Goal: Task Accomplishment & Management: Complete application form

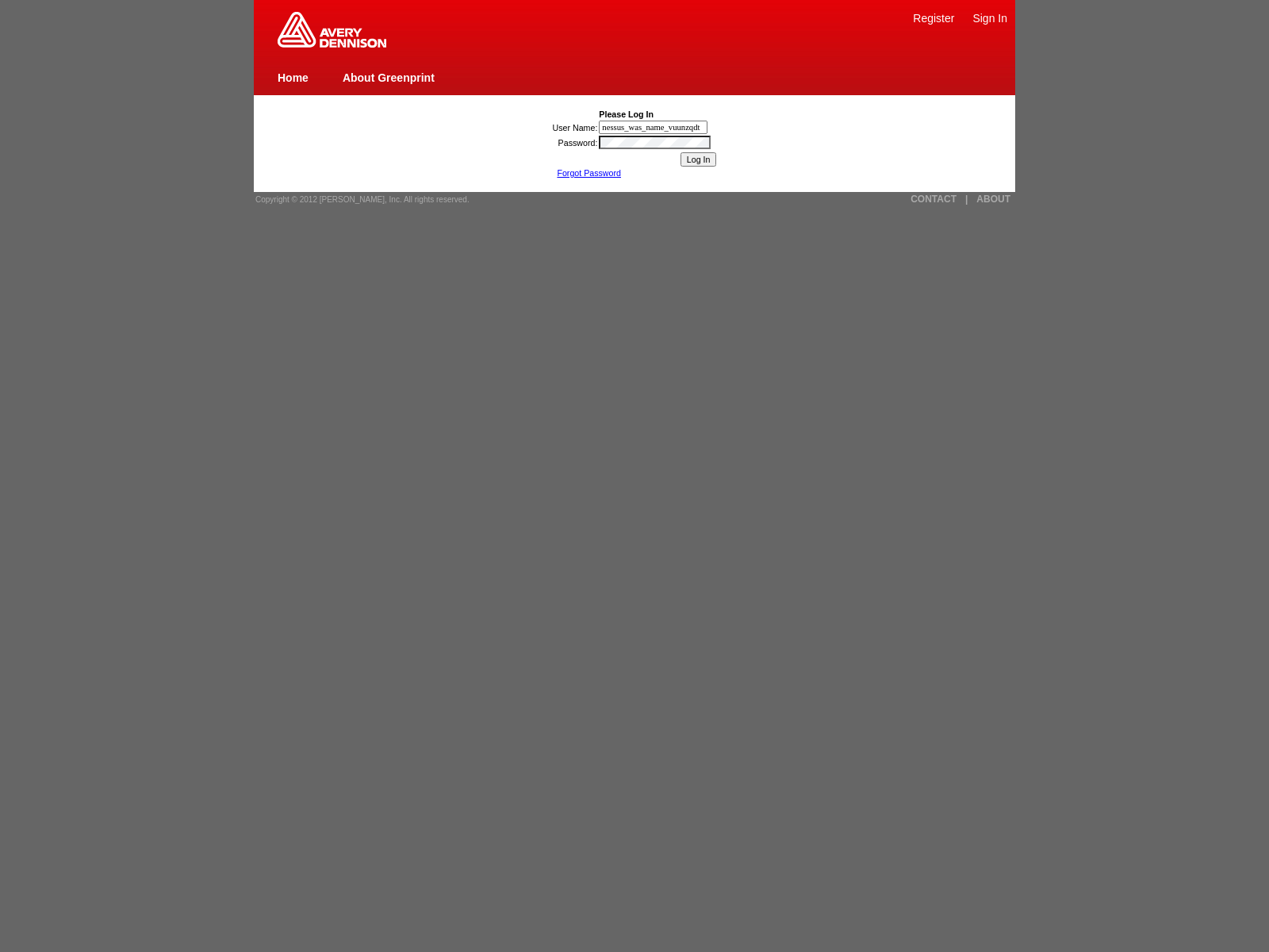
type input "nessus_was_name_vuunzqdt"
click at [966, 199] on link "|" at bounding box center [966, 198] width 3 height 11
click at [993, 199] on link "ABOUT" at bounding box center [993, 198] width 34 height 11
type input "jaVasCript:/*-/*`/*`/*'/*"/**/(/* */oNcliCk=[DOMAIN_NAME]._tenable_wasscan_js_n…"
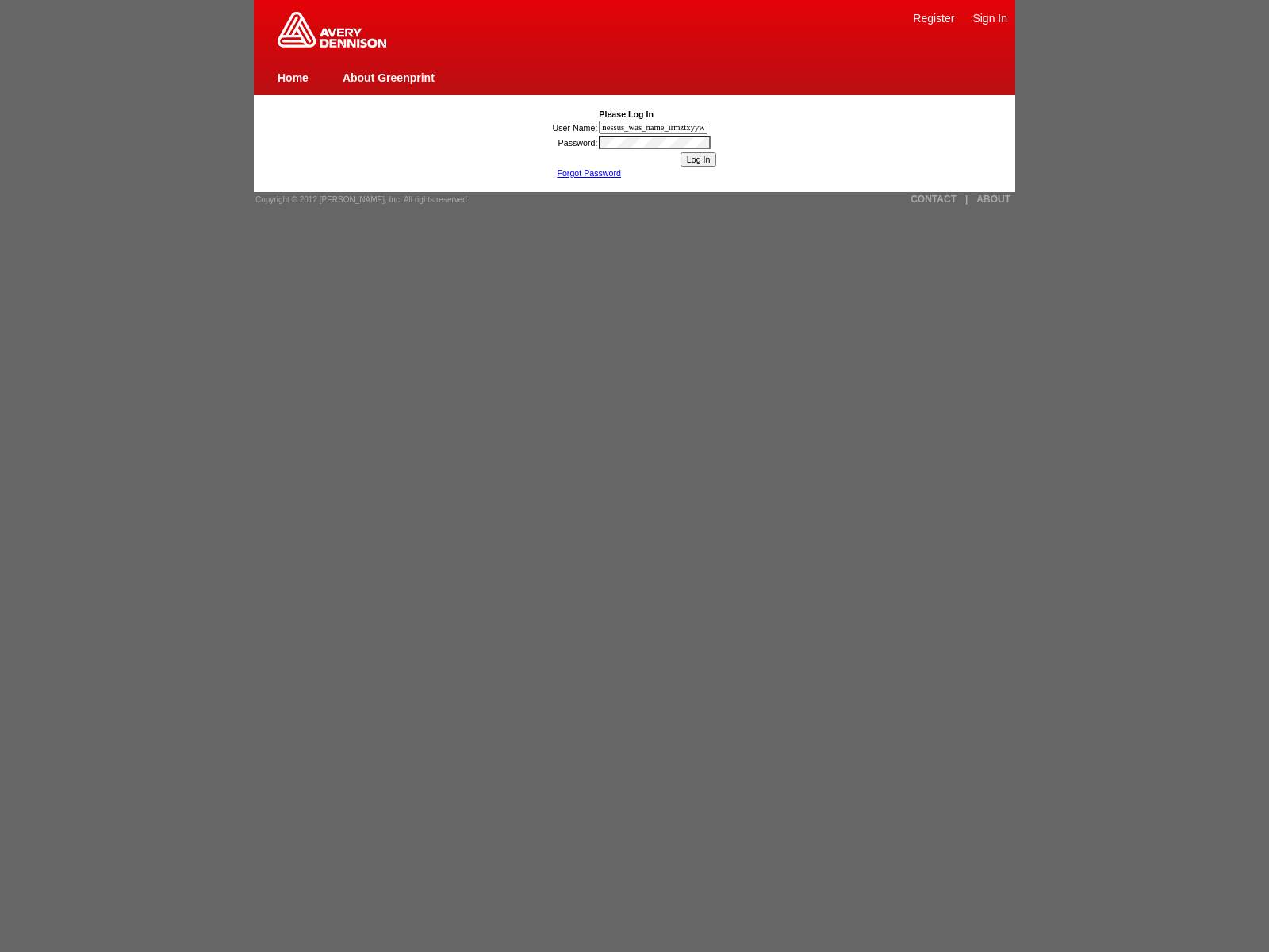
type input "nessus_was_name_irmztxyywas_clcxurma8sgijavascript:[DOMAIN_NAME]._tenable_wassc…"
type input "nessus_was_name_irmztxyywas_clcxurma8sgi1){[DOMAIN_NAME]._tenable_wasscan_js_na…"
type input "nessus_was_name_irmztxyywas_clcxurma8sgi"><img src=x onerror=window.top._tenabl…"
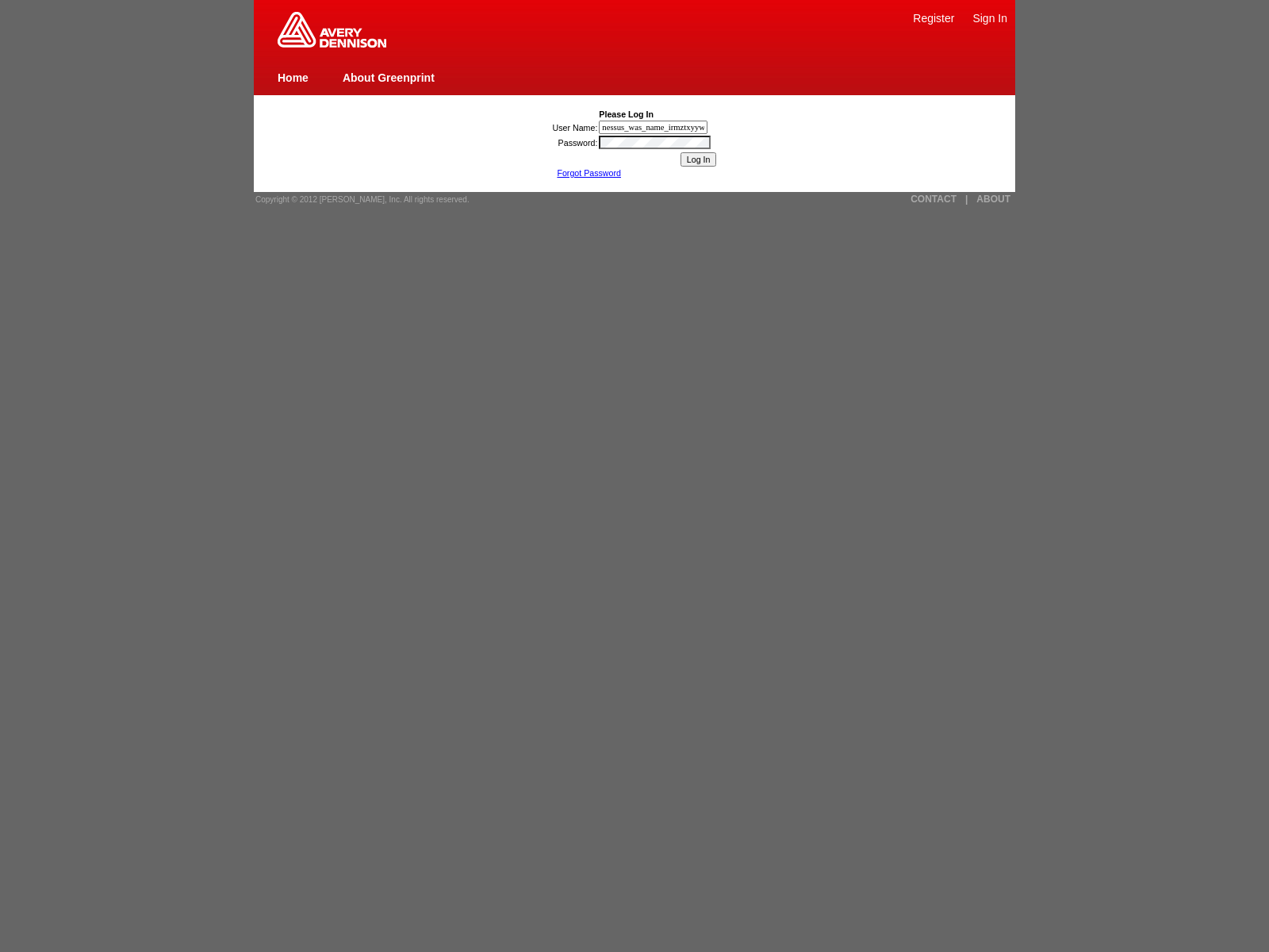
scroll to position [0, 427]
type input "1){window.top._tenable_wasscan_js_namespace_taint_tracer.log_execution_flow_sin…"
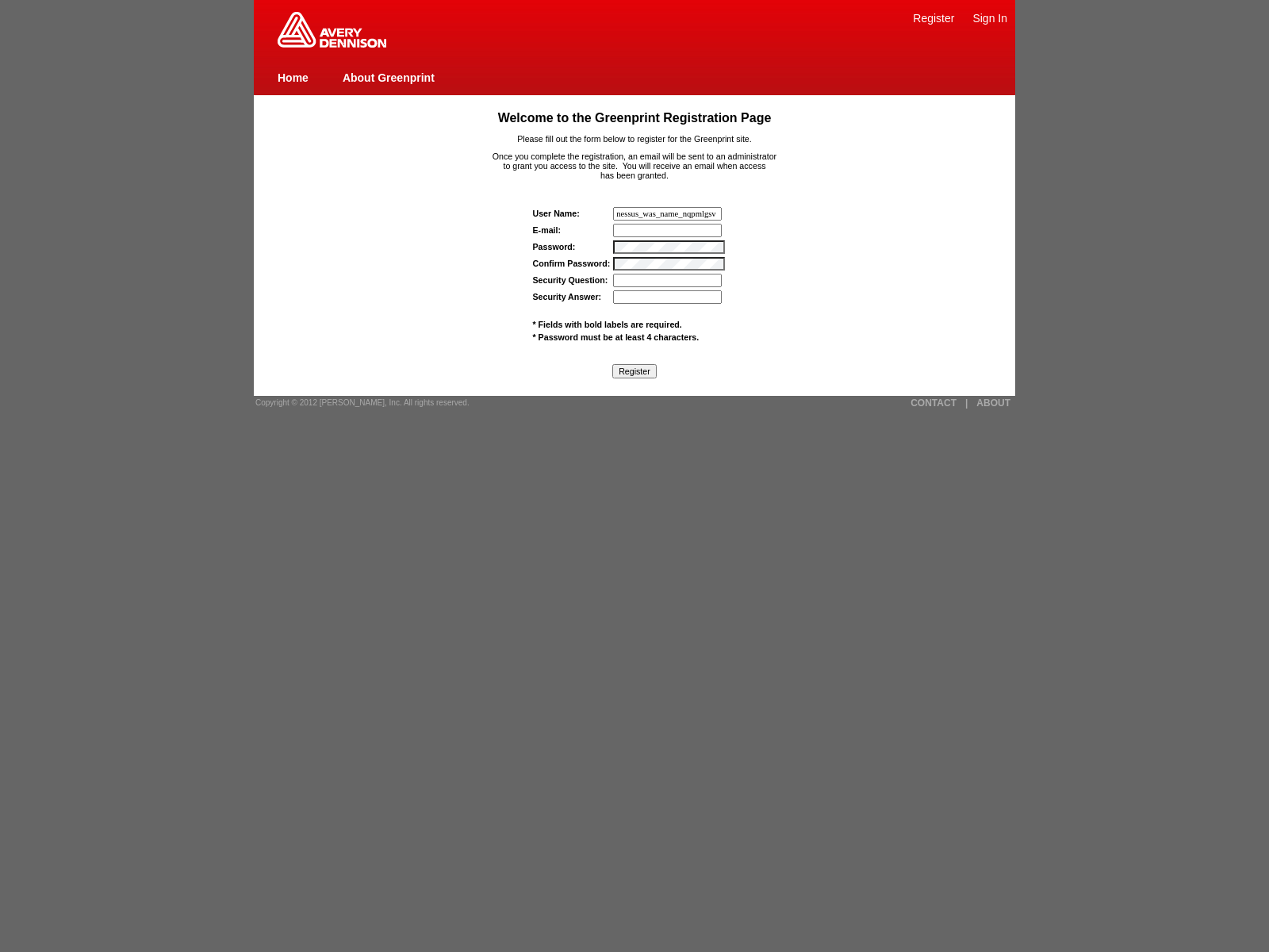
type input "nessus_was_name_nqpmlgsv"
type input "wasscanqejfhk3w@tenable.com"
type input "nessus_was_textisd1aon1"
type input "nessus_was_textcv5lf2vu"
click at [332, 45] on img at bounding box center [332, 30] width 108 height 36
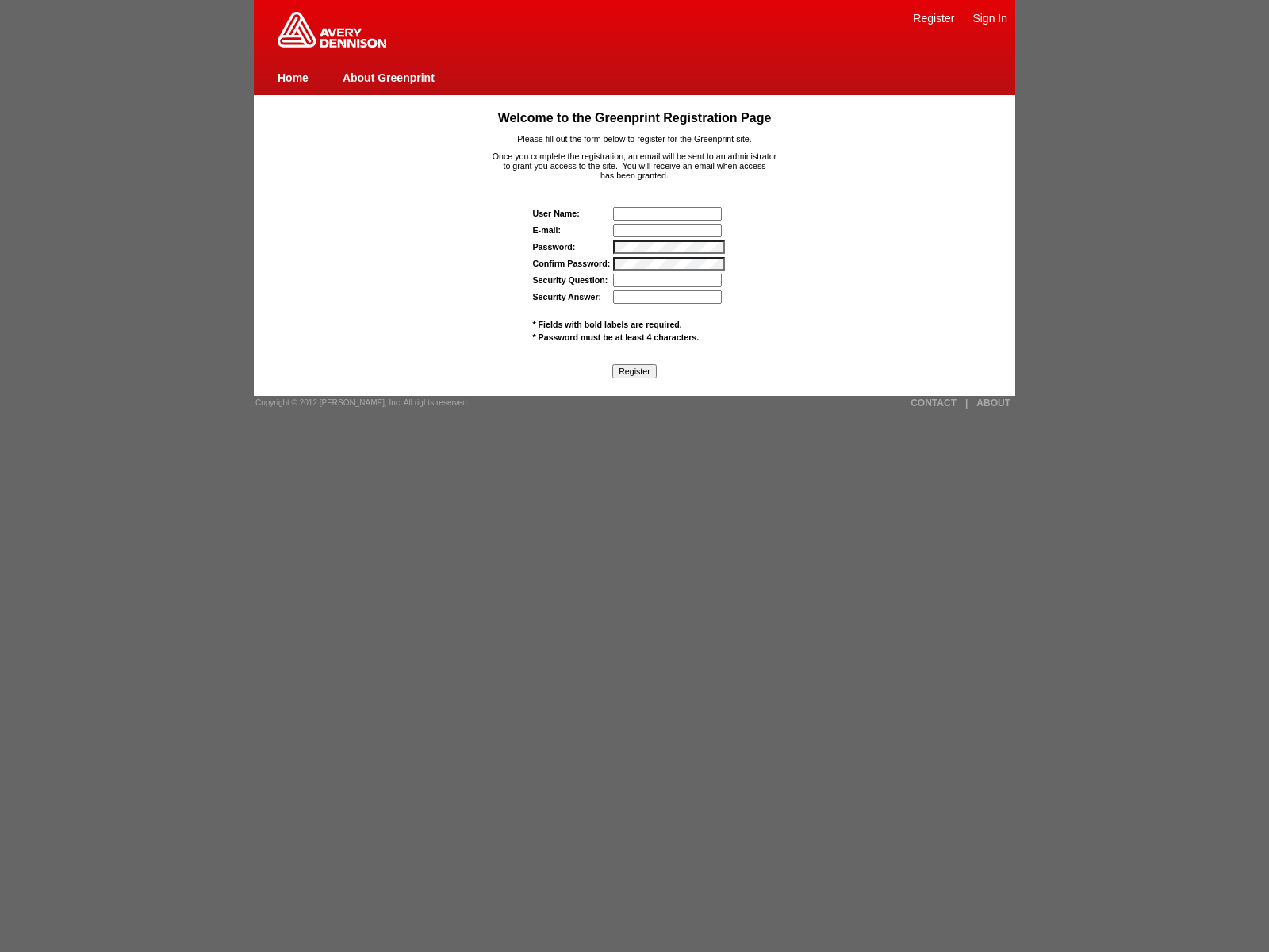
click at [668, 213] on input "text" at bounding box center [667, 214] width 108 height 14
type input "[EMAIL_ADDRESS][DOMAIN_NAME]"
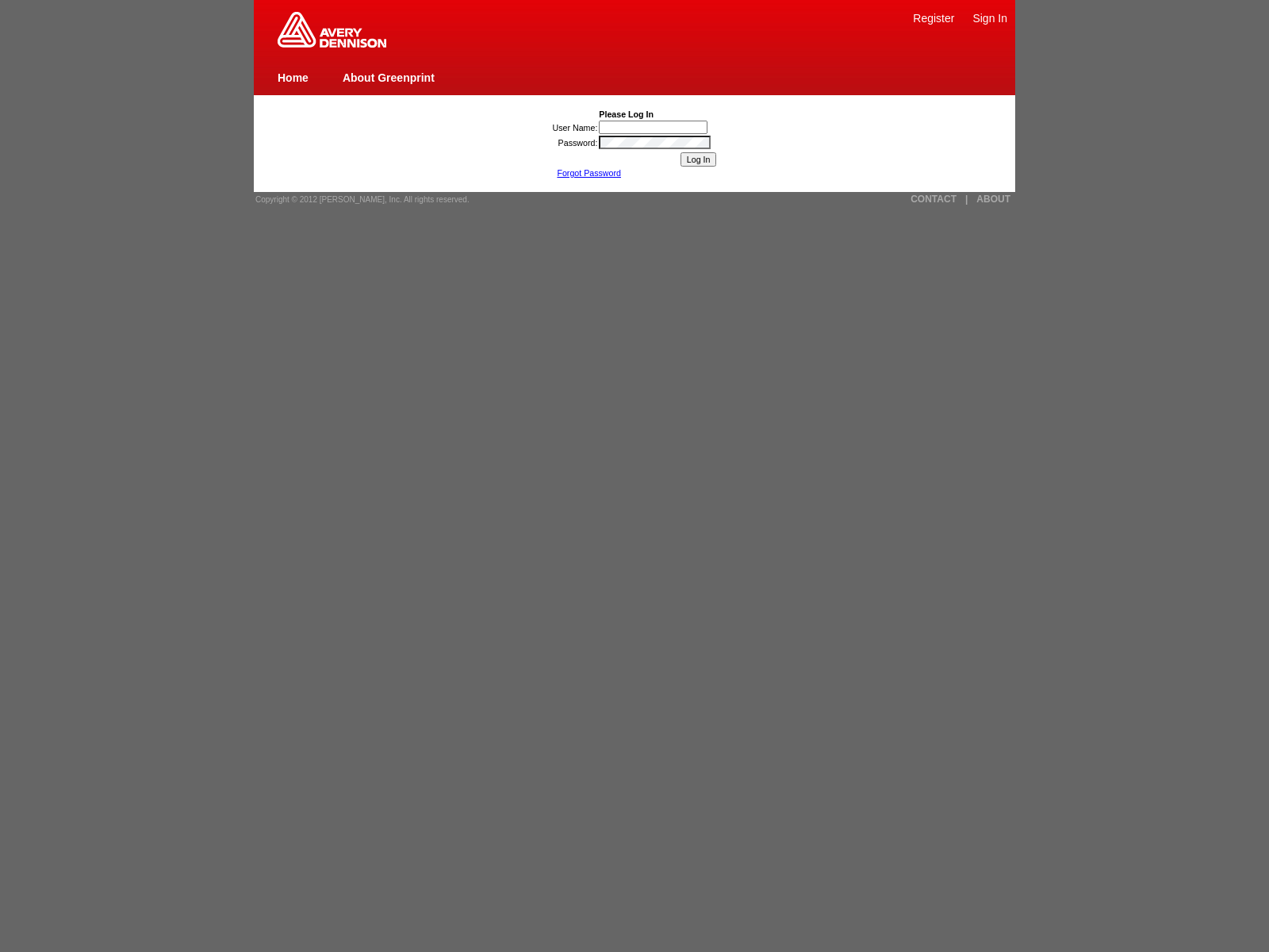
click at [933, 17] on link "Register" at bounding box center [933, 18] width 41 height 13
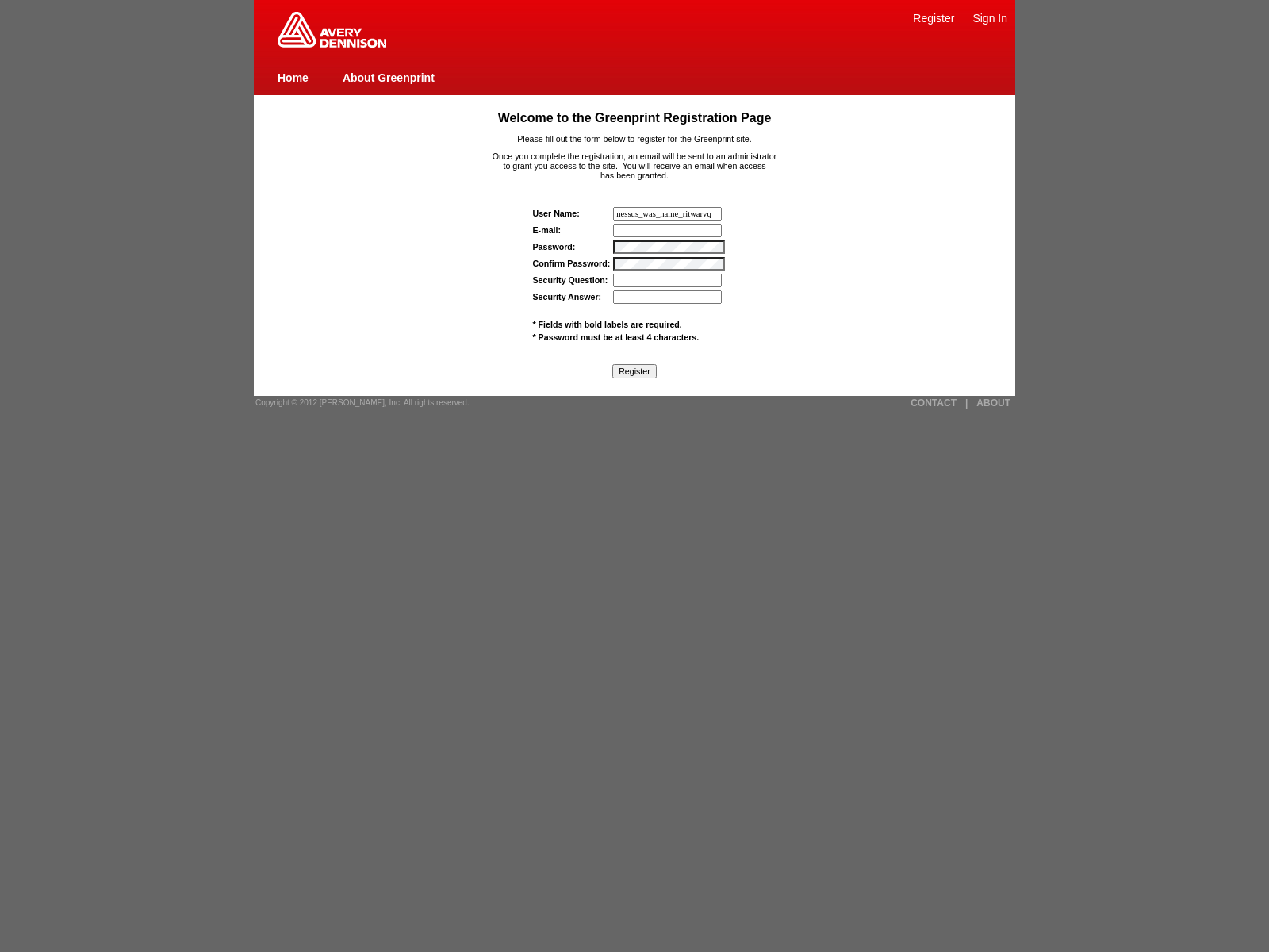
type input "nessus_was_name_ritwarvq"
type input "wasscan6wzmf1w6@tenable.com"
type input "nessus_was_textgjpiyuk4"
type input "nessus_was_textp5s0gr7a"
click at [633, 370] on input "Register" at bounding box center [635, 371] width 45 height 15
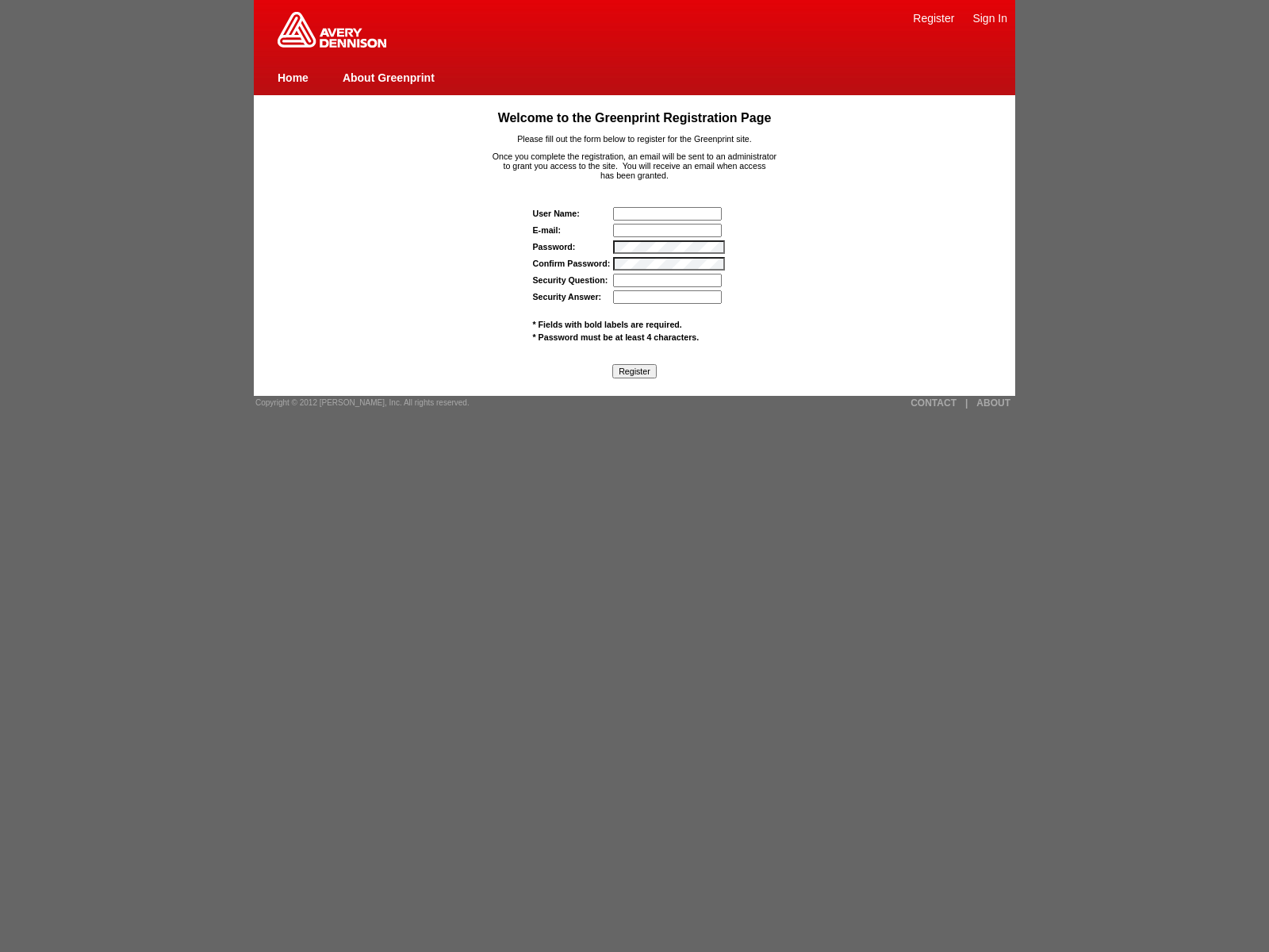
click at [668, 296] on input "Security Answer:" at bounding box center [667, 297] width 108 height 14
click at [633, 370] on input "Register" at bounding box center [635, 371] width 45 height 15
click at [933, 402] on link "CONTACT" at bounding box center [934, 402] width 46 height 11
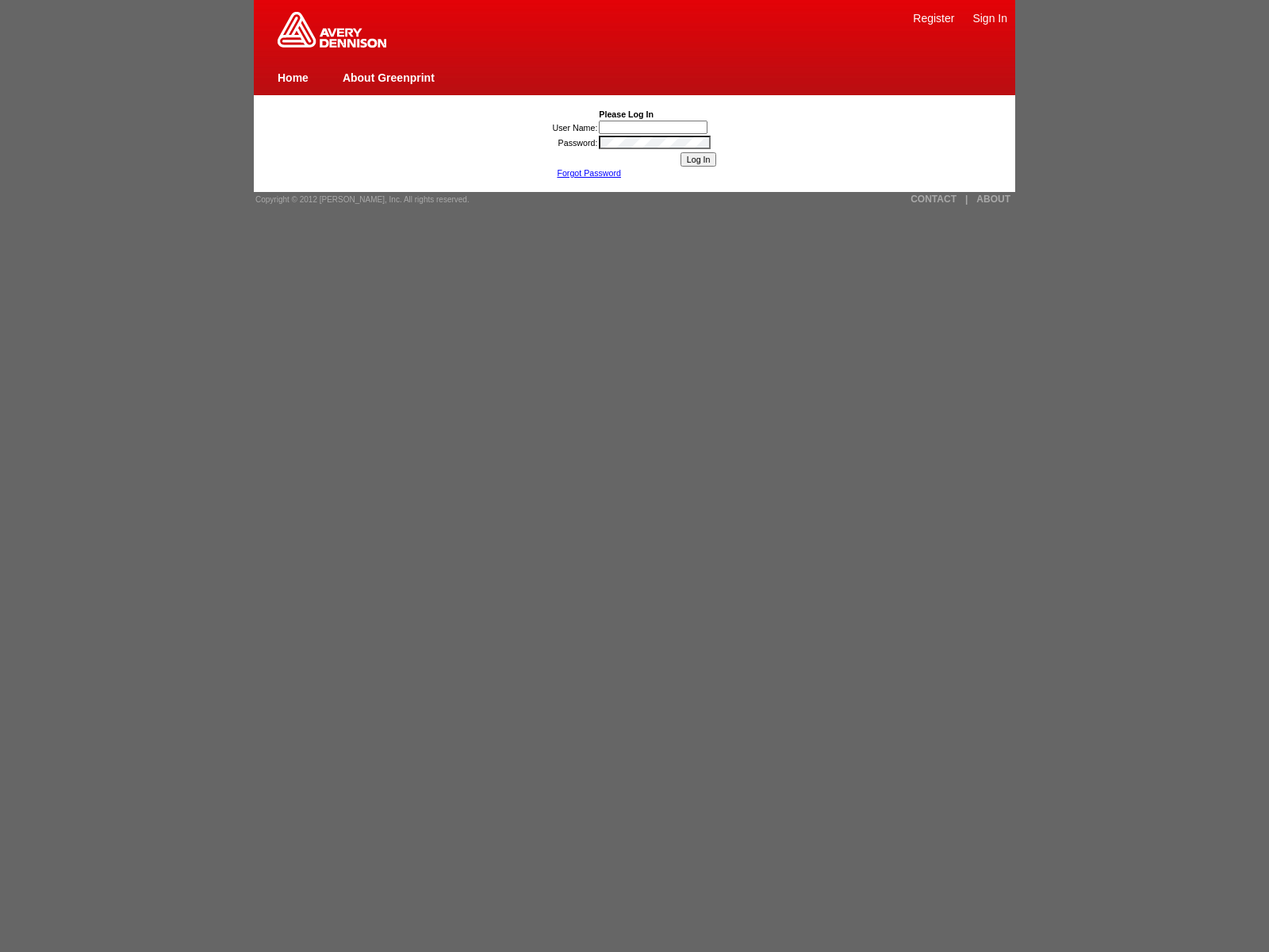
click at [933, 17] on link "Register" at bounding box center [933, 18] width 41 height 13
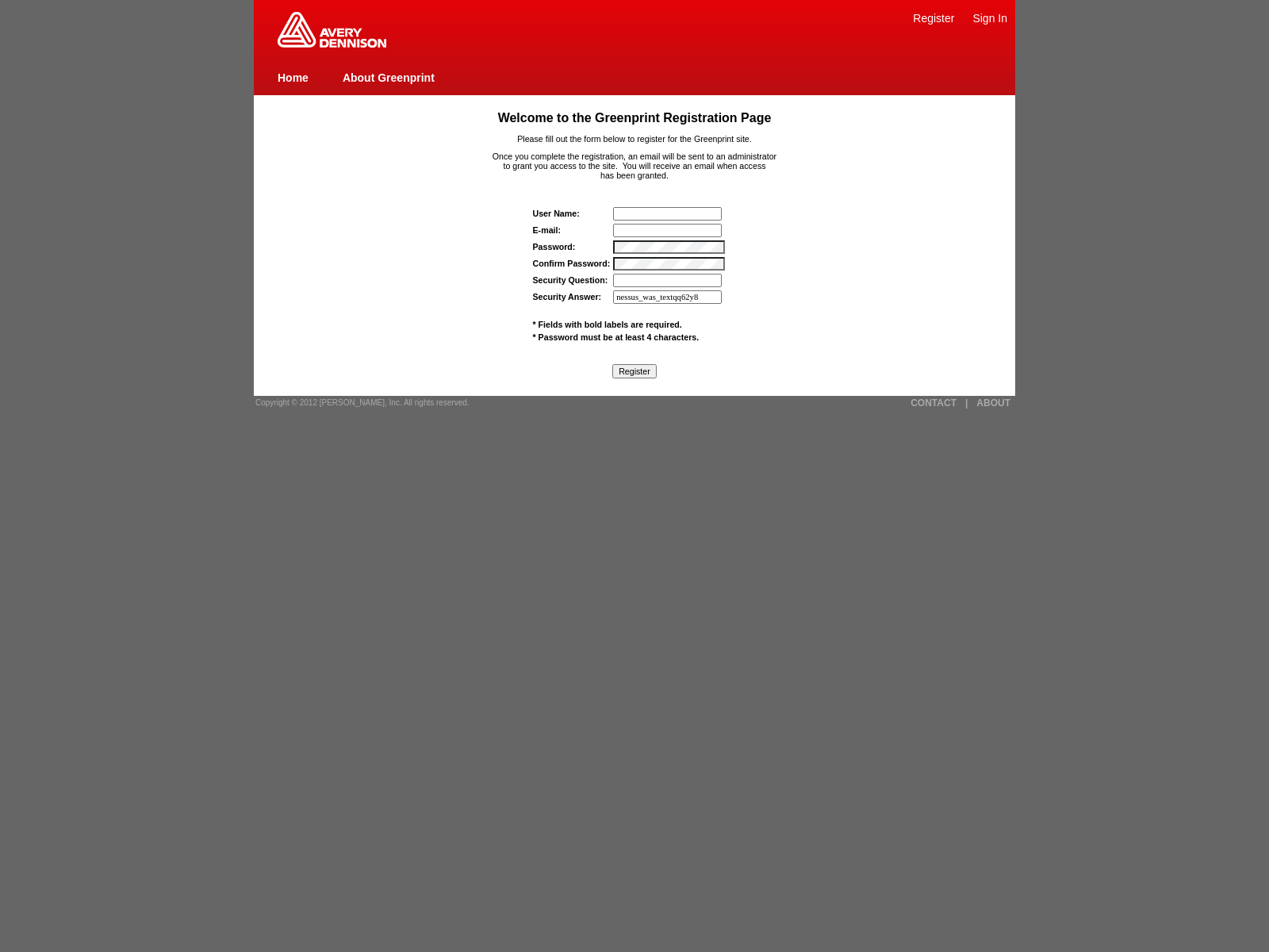
type input "nessus_was_textqq62y8ok"
type input "nessus_was_name_erzffsbawas_mxlblwf3fokx"
type input "nessus_was_texteaqddhe7was_mxlblwf3fokx"
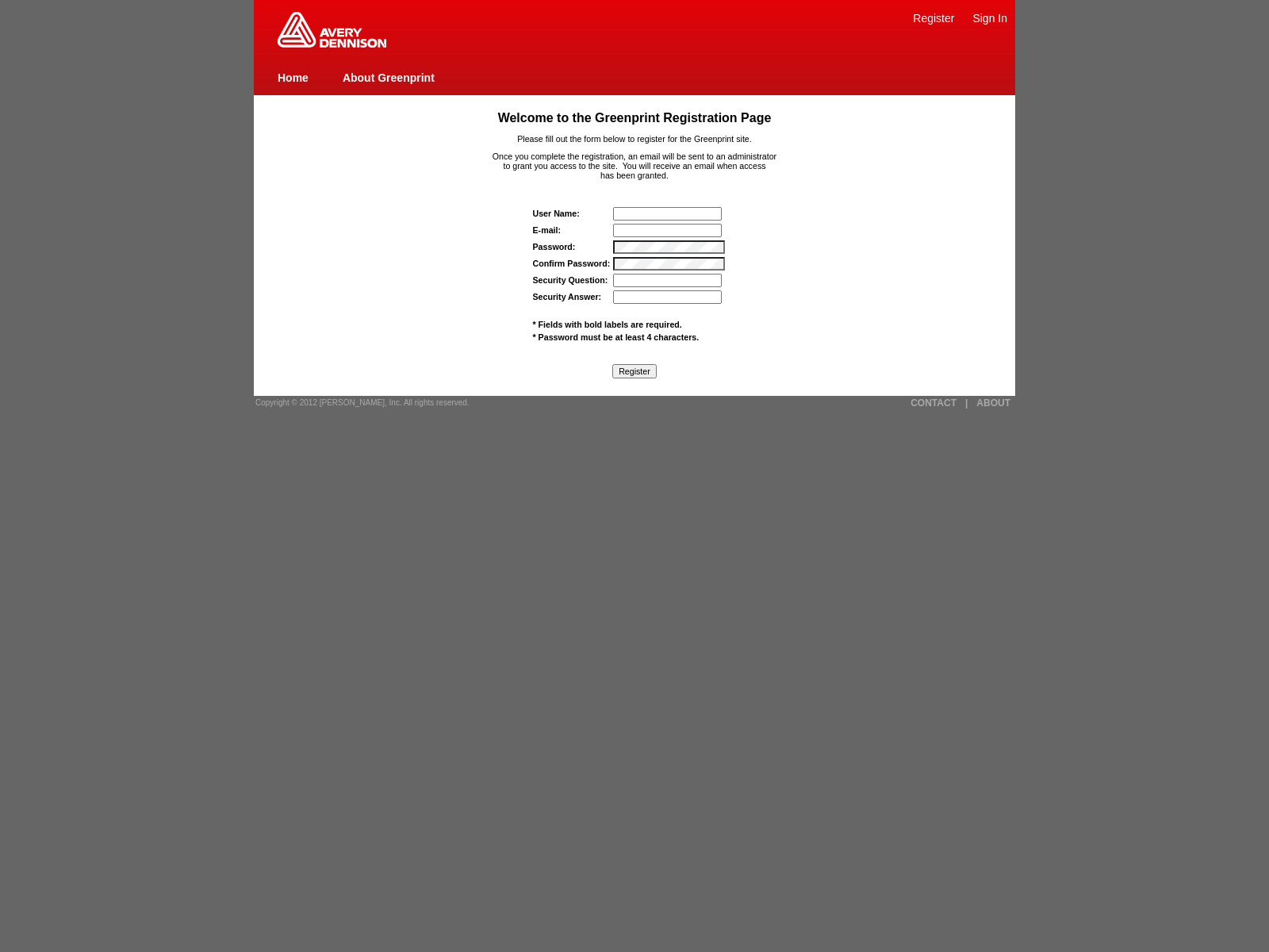
click at [668, 296] on input "Security Answer:" at bounding box center [667, 297] width 108 height 14
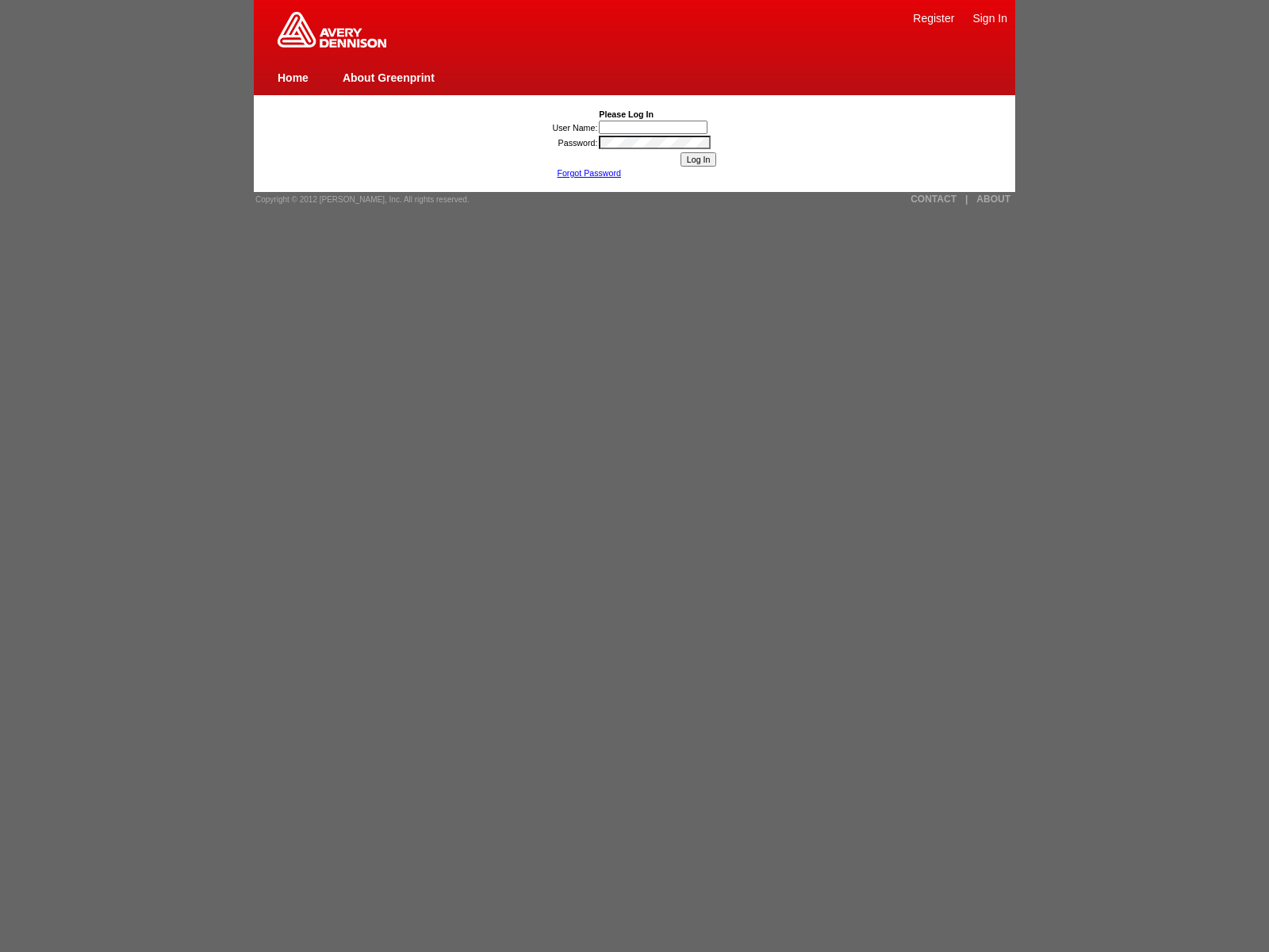
click at [933, 17] on link "Register" at bounding box center [933, 18] width 41 height 13
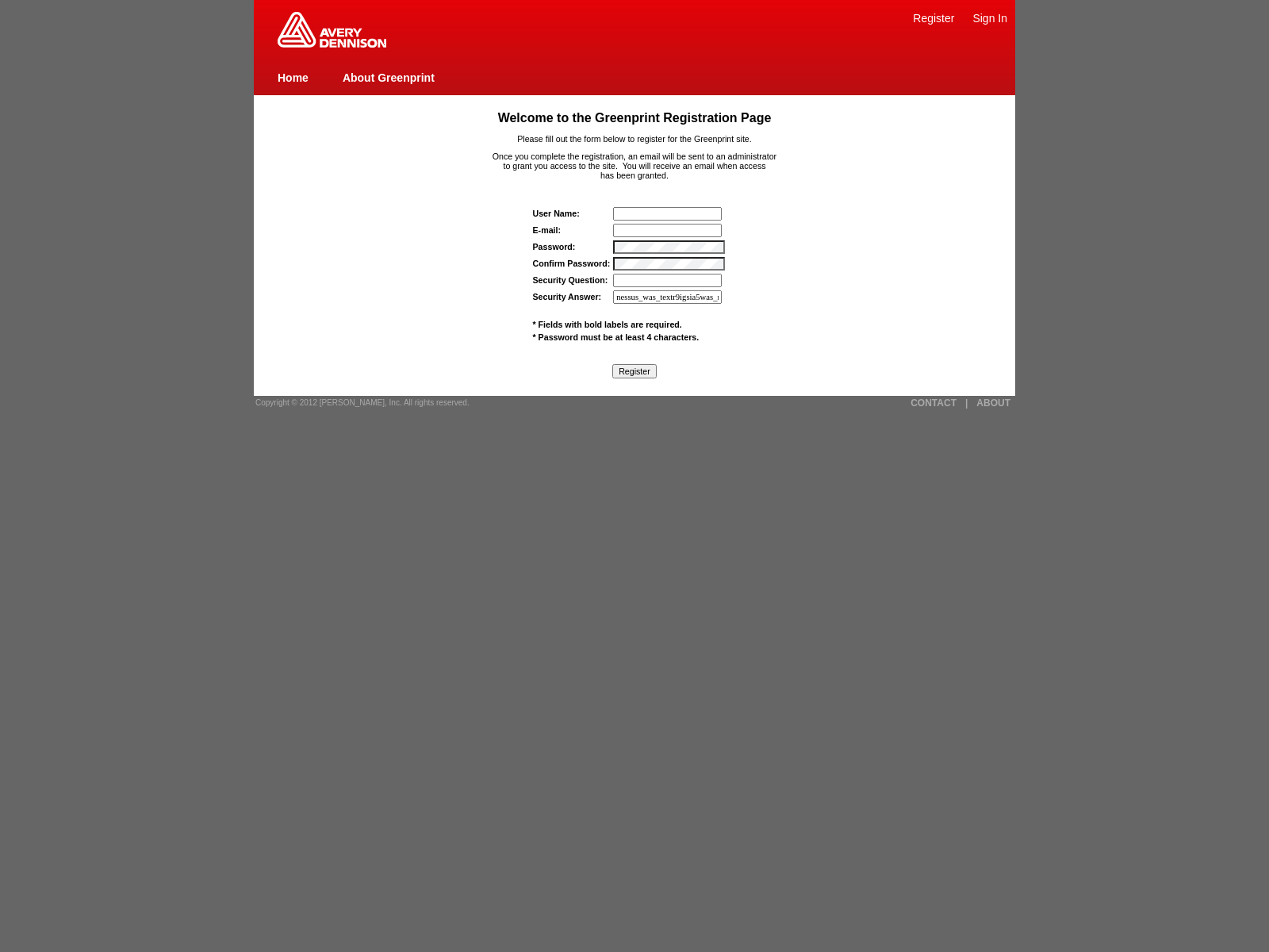
type input "nessus_was_textr9igsia5was_mxlblwf3fokx"
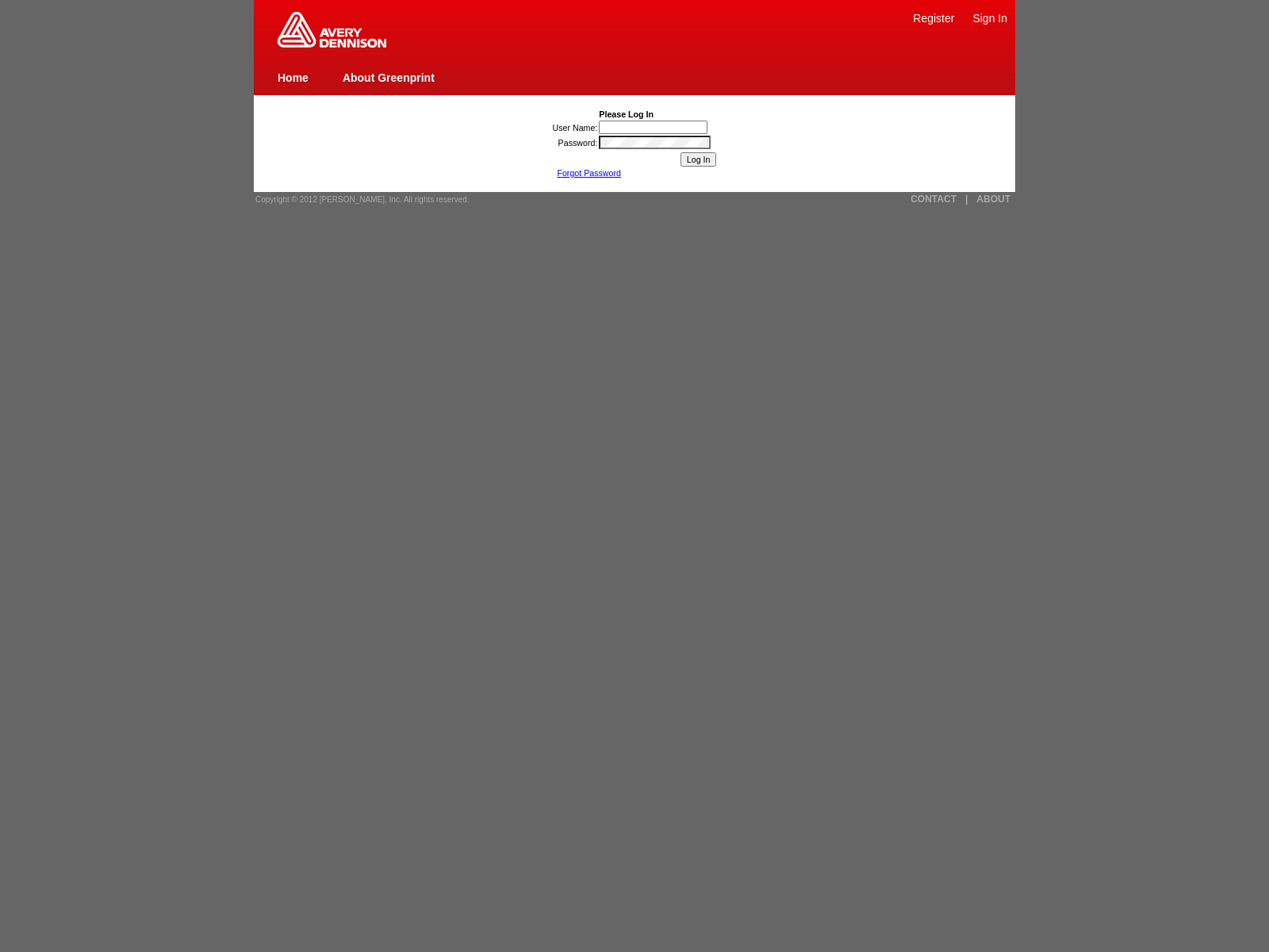
click at [332, 45] on img at bounding box center [332, 30] width 108 height 36
click at [387, 77] on link "About Greenprint" at bounding box center [388, 77] width 92 height 13
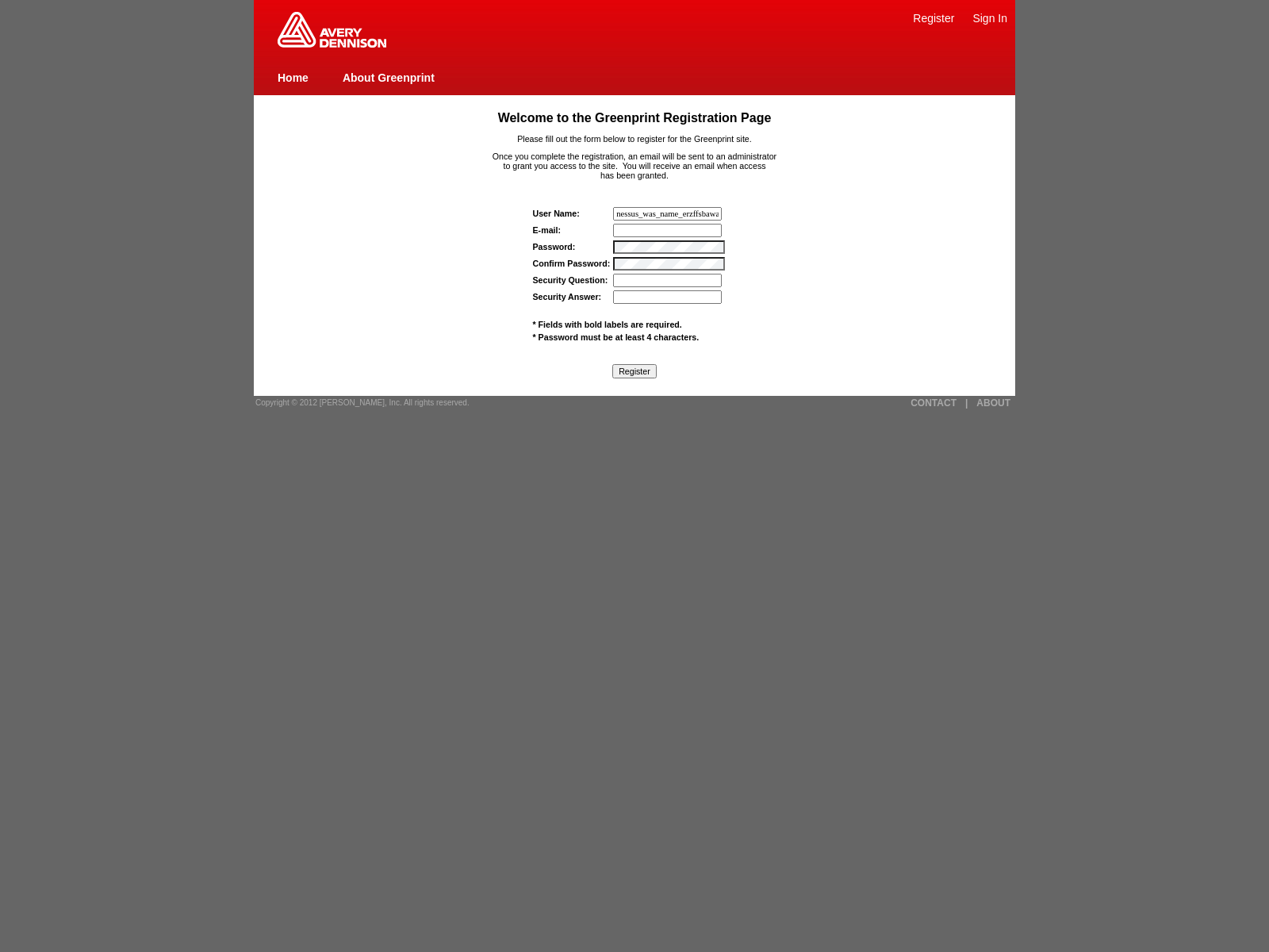
type input "nessus_was_name_erzffsbawas_mxlblwf3fokxjaVasCript"
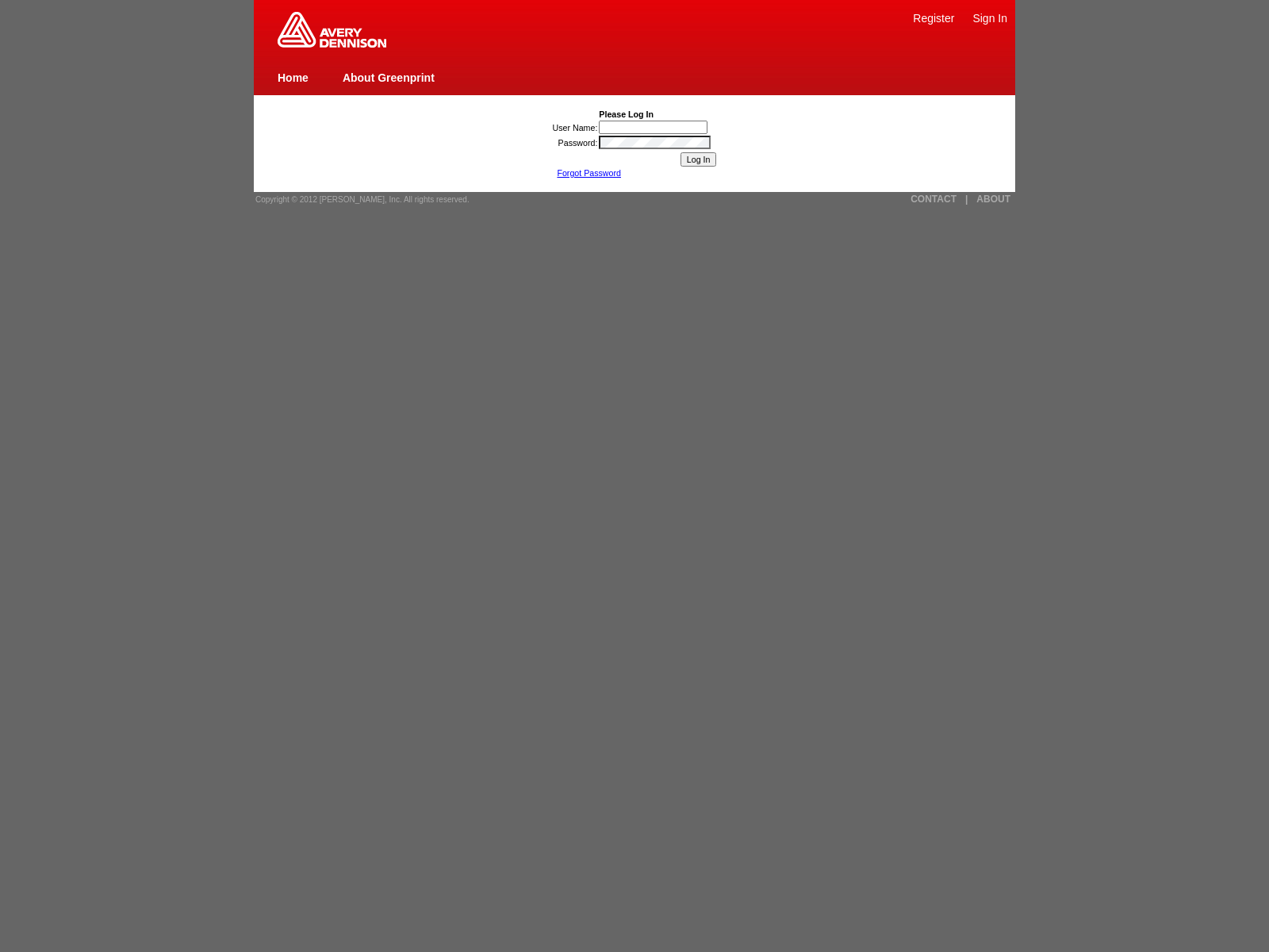
click at [933, 17] on link "Register" at bounding box center [933, 18] width 41 height 13
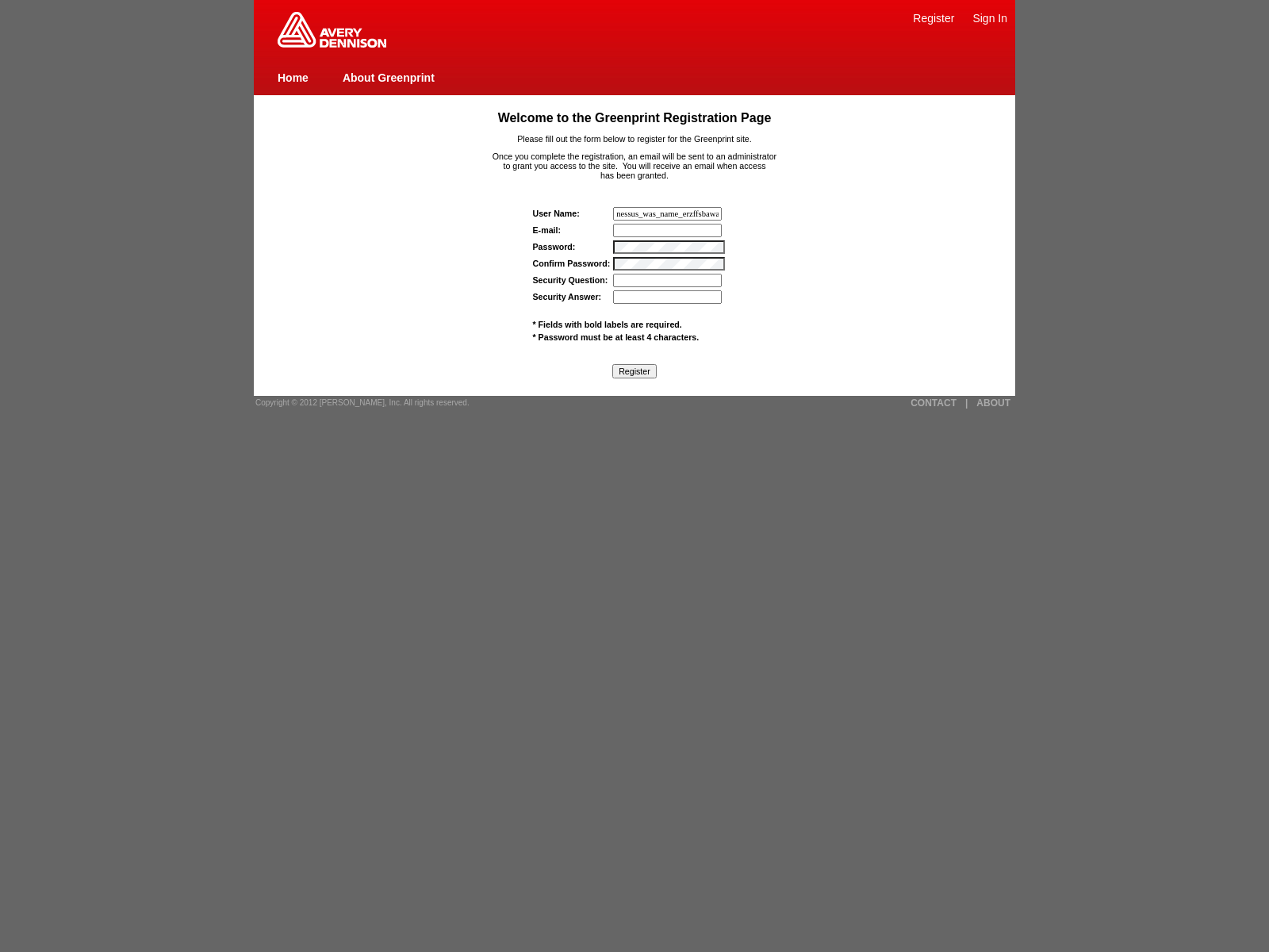
type input "nessus_was_name_erzffsbawas_mxlblwf3fokx"><img src"
type input "[EMAIL_ADDRESS]_mxlblwf3fokxjaVasCript:/*-/*`/*`/*'/*"/**/(/* */oNcliCk=[DOMAIN…"
type input "[EMAIL_ADDRESS]_mxlblwf3fokx"><img src=x onerror=[DOMAIN_NAME]._tenable_wasscan…"
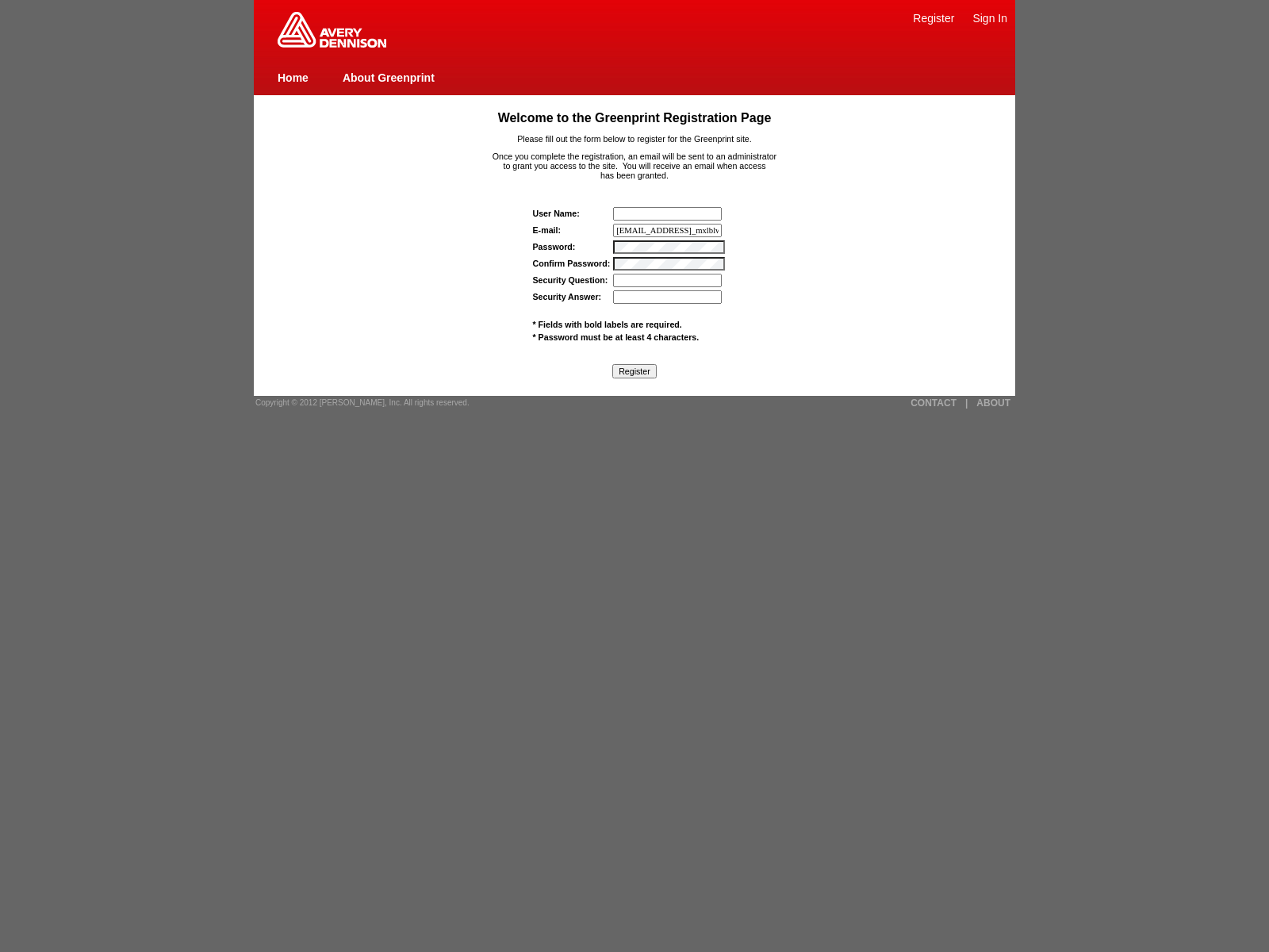
scroll to position [0, 443]
type input "1){window.top._tenable_wasscan_js_namespace_taint_tracer.log_execution_flow_sin…"
type input "javascript:window.top._tenable_wasscan_js_namespace_taint_tracer.log_execution_…"
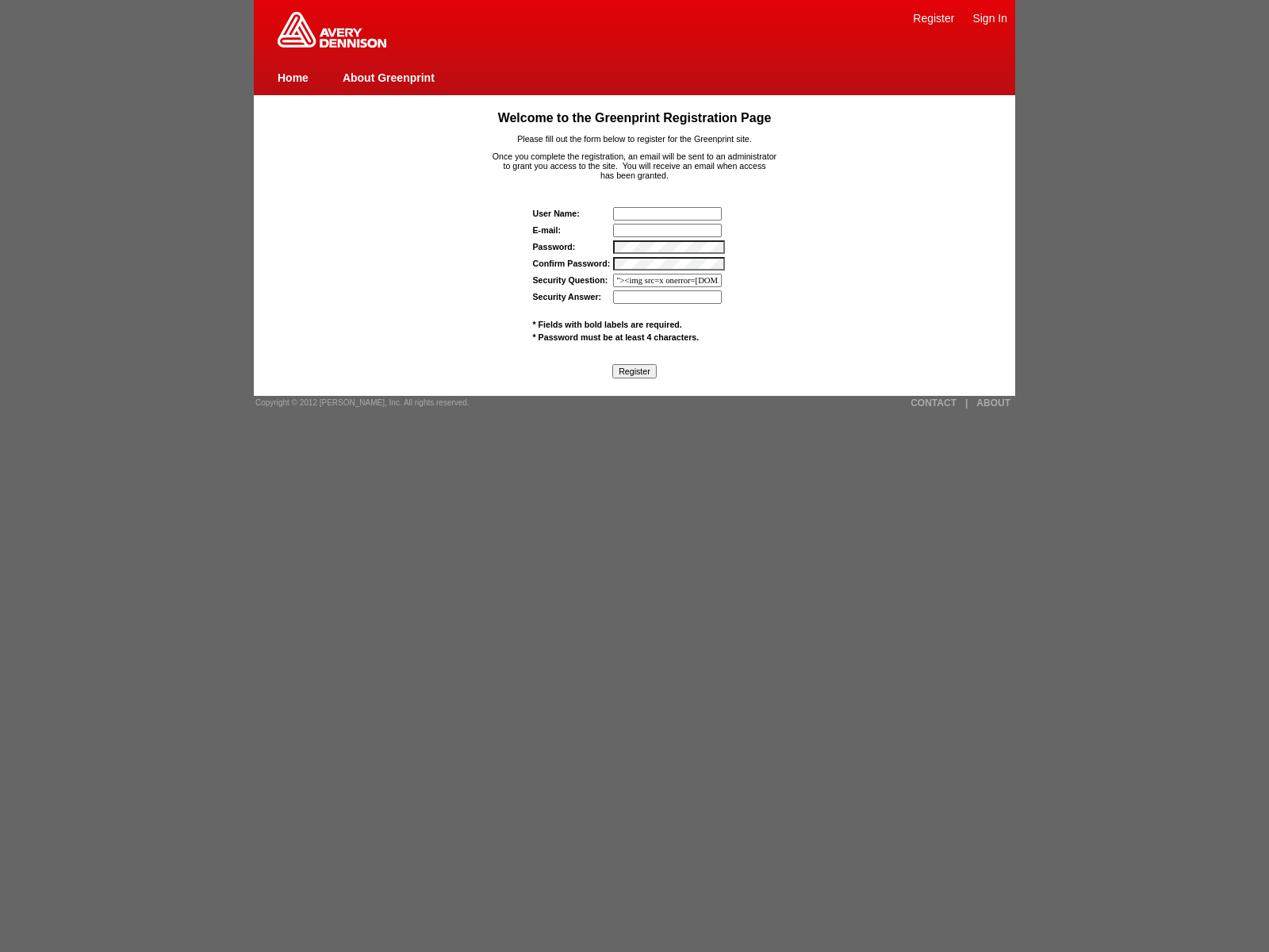
type input ""><img src=x onerror=[DOMAIN_NAME]._tenable_wasscan_js_namespace_taint_tracer.l…"
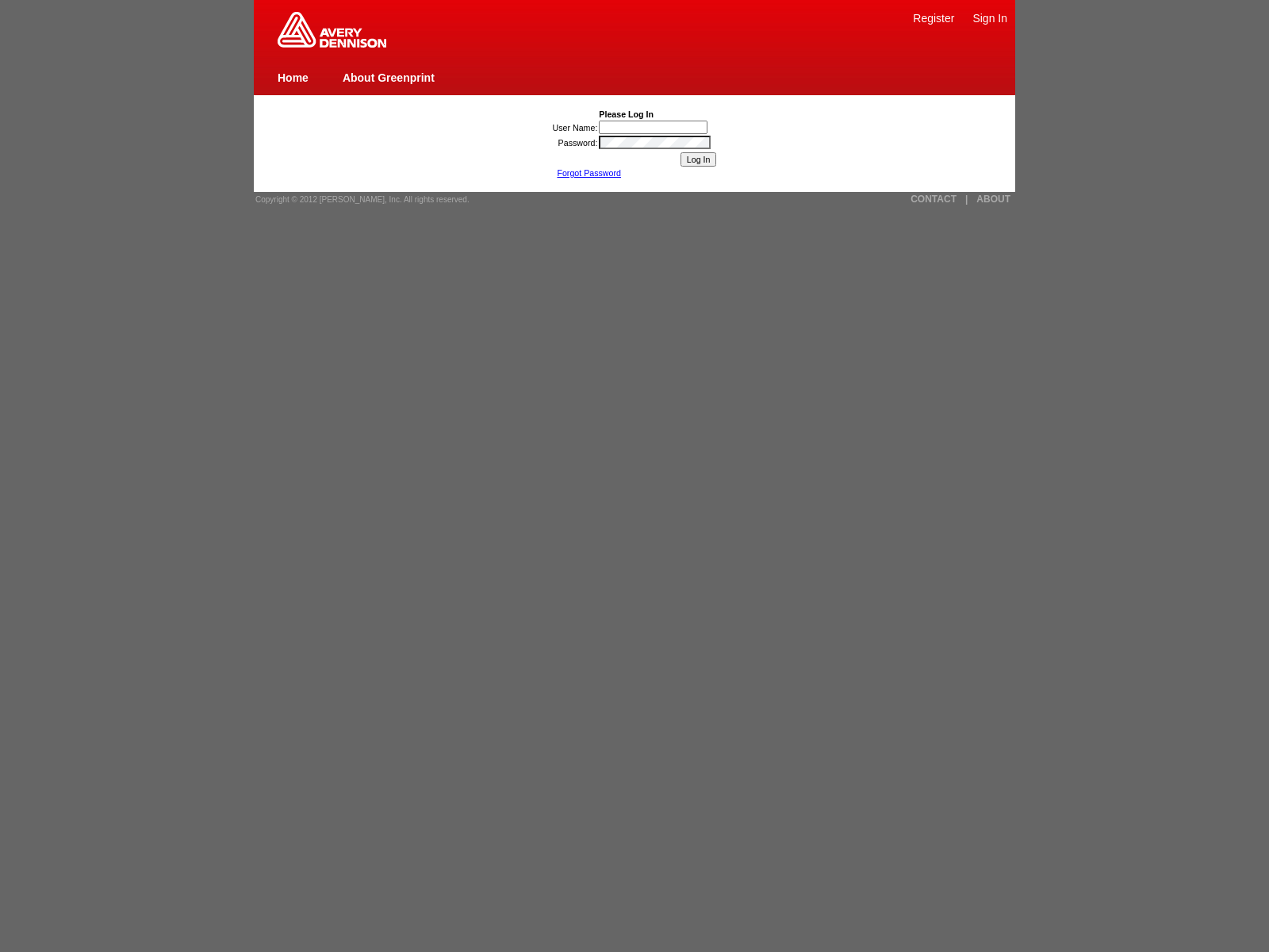
click at [933, 17] on link "Register" at bounding box center [933, 18] width 41 height 13
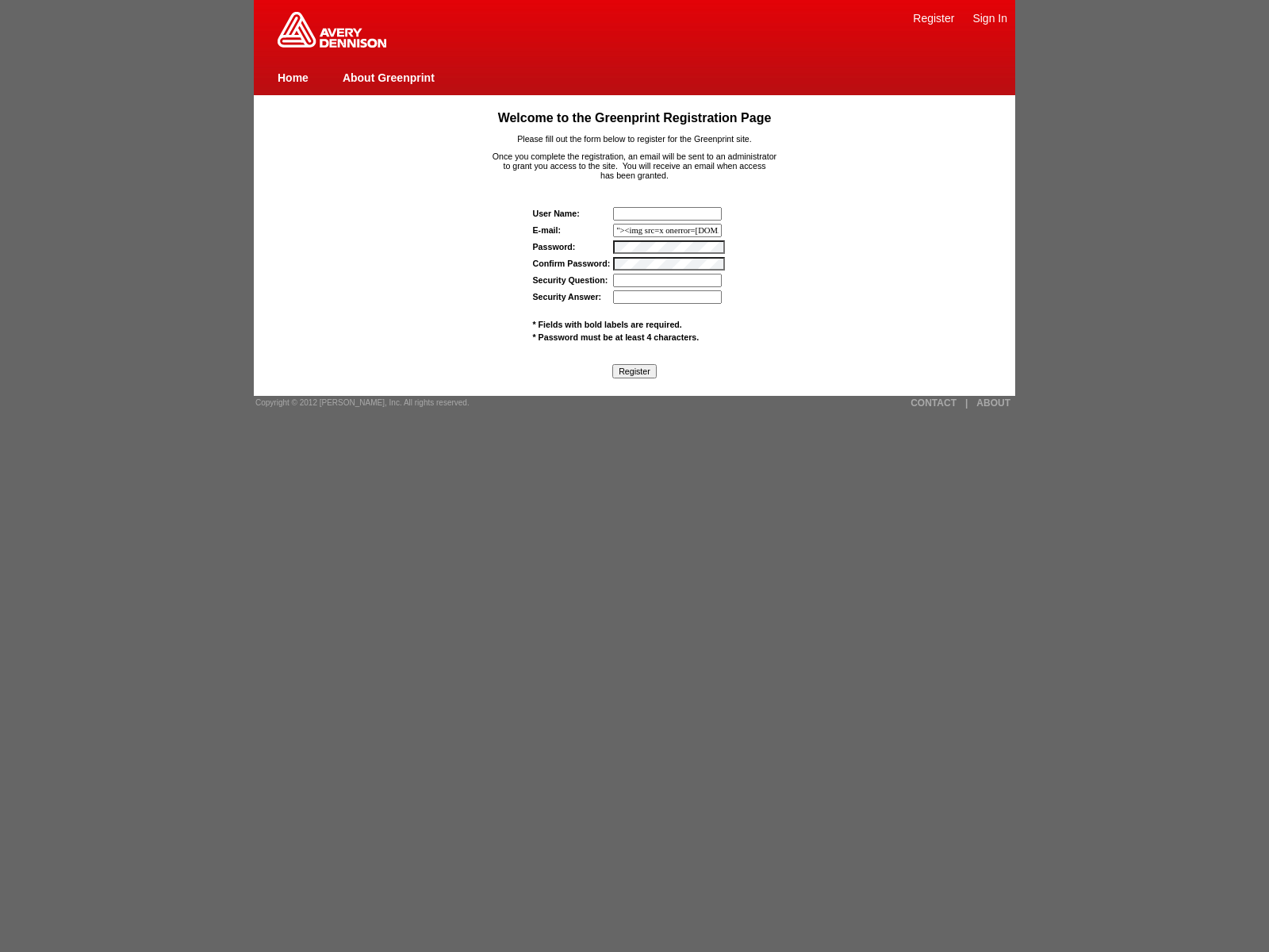
type input ""><img src=x onerror=window.top._tenable_wasscan_js_namespace_taint_tracer.log_…"
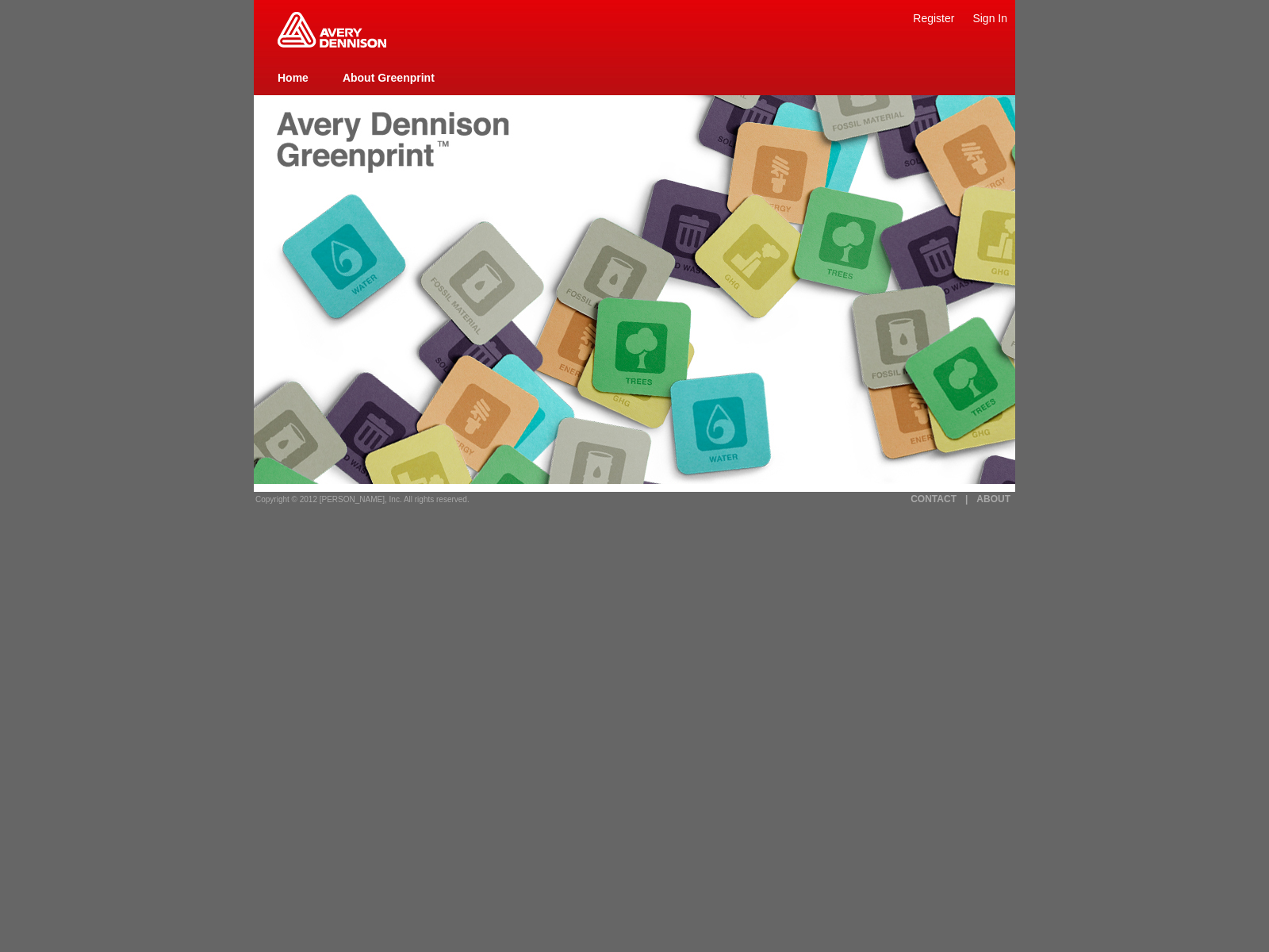
click at [357, 499] on span "Copyright © 2012 [PERSON_NAME], Inc. All rights reserved." at bounding box center [362, 499] width 214 height 9
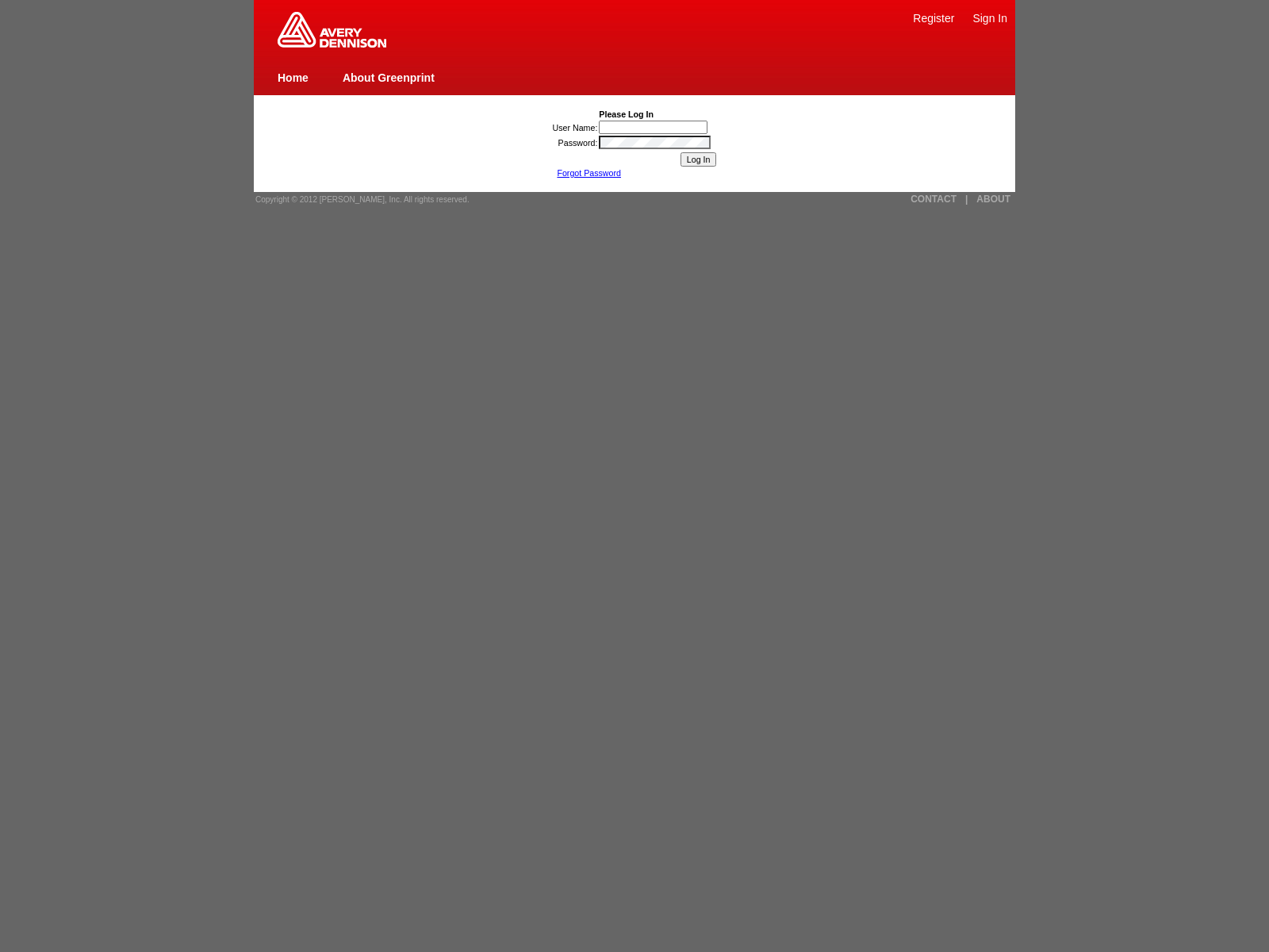
click at [332, 45] on img at bounding box center [332, 30] width 108 height 36
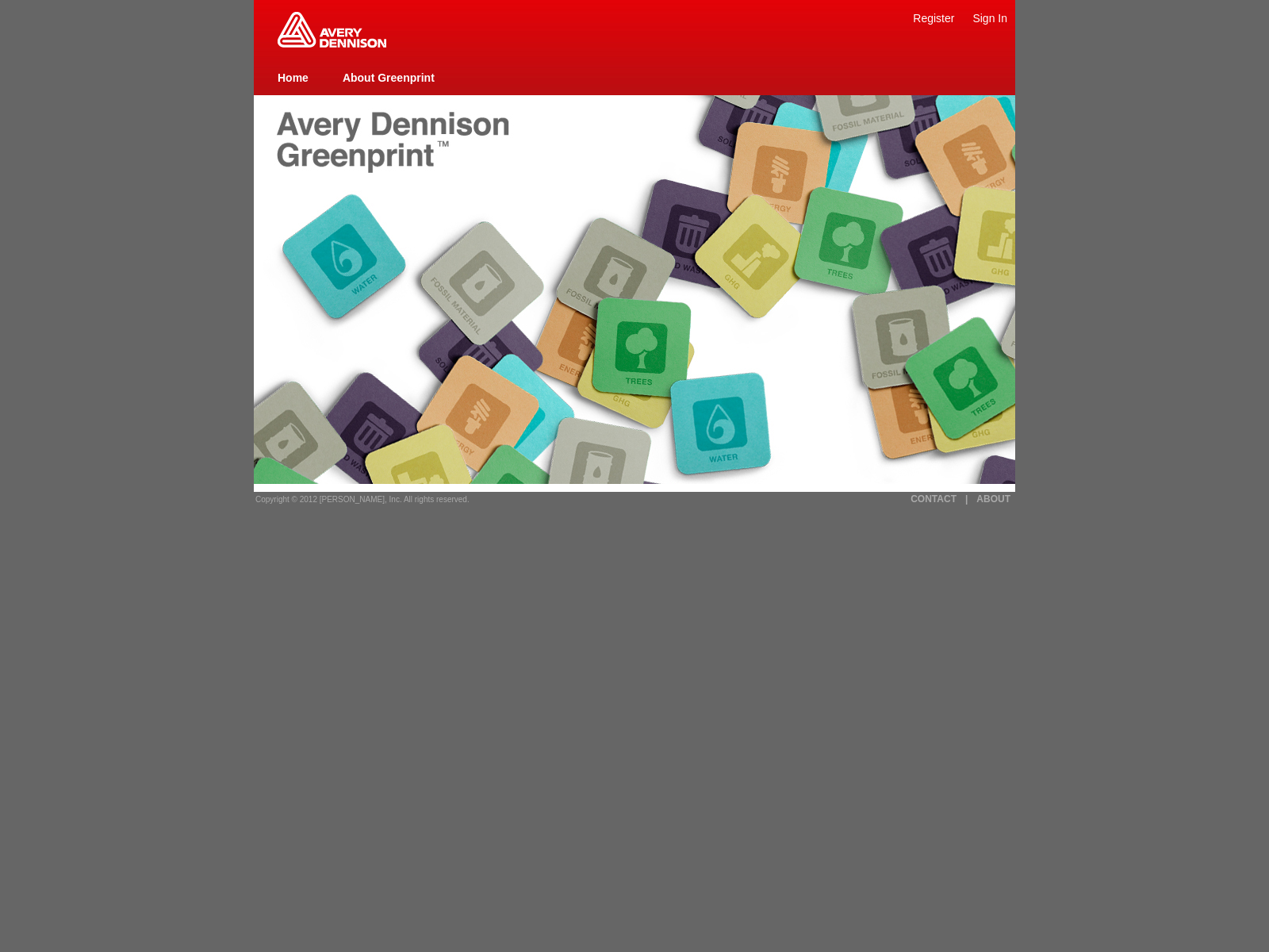
click at [933, 499] on link "CONTACT" at bounding box center [934, 498] width 46 height 11
click at [990, 17] on link "Sign In" at bounding box center [990, 18] width 35 height 13
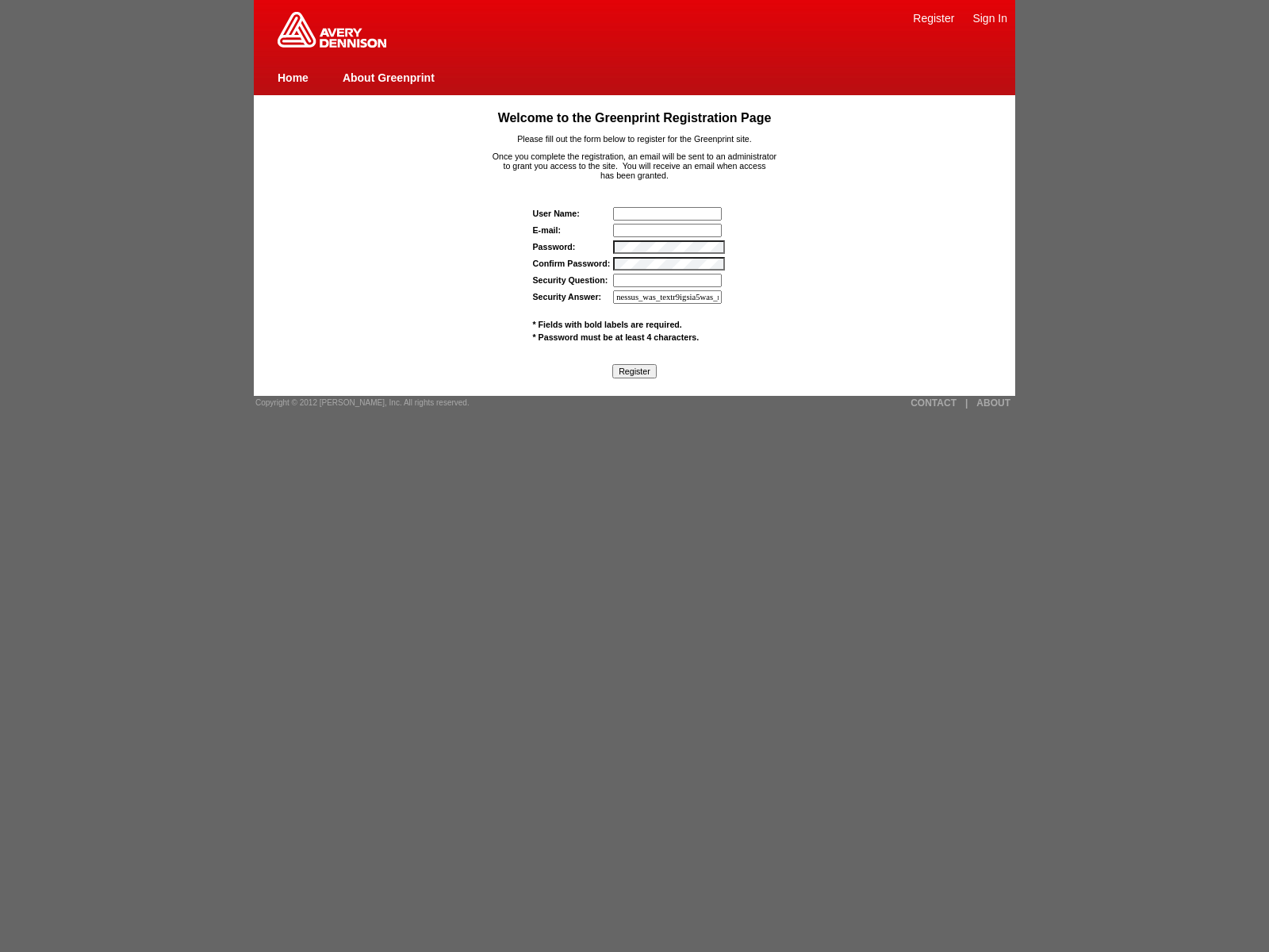
type input "nessus_was_textr9igsia5was_mxlblwf3fokxjaVasCript:/*-/*`/*`/*'/*"/**/(/* */oNcl…"
type input "nessus_was_textr9igsia5was_mxlblwf3fokx1){[DOMAIN_NAME]._tenable_wasscan_js_nam…"
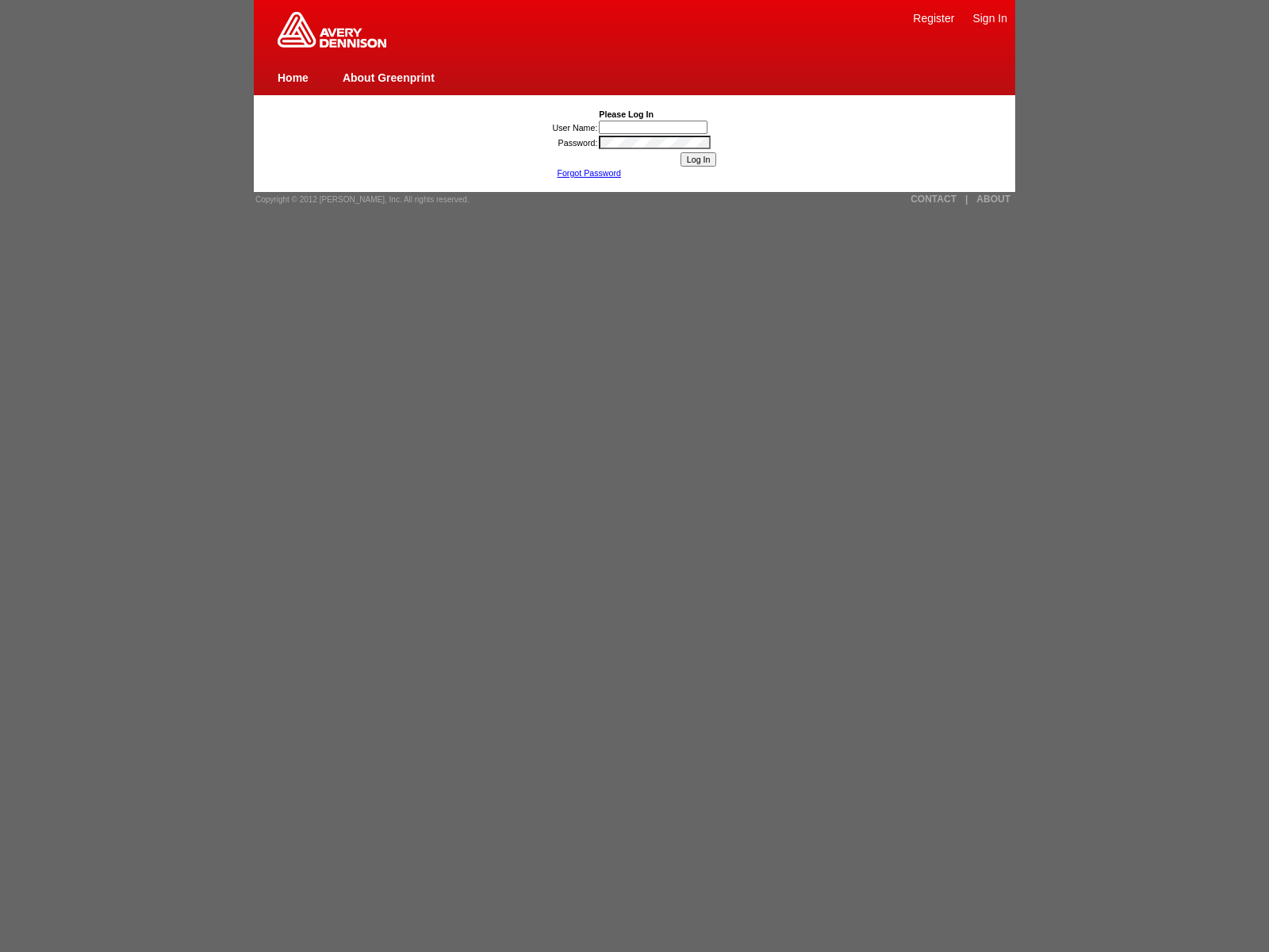
click at [933, 17] on link "Register" at bounding box center [933, 18] width 41 height 13
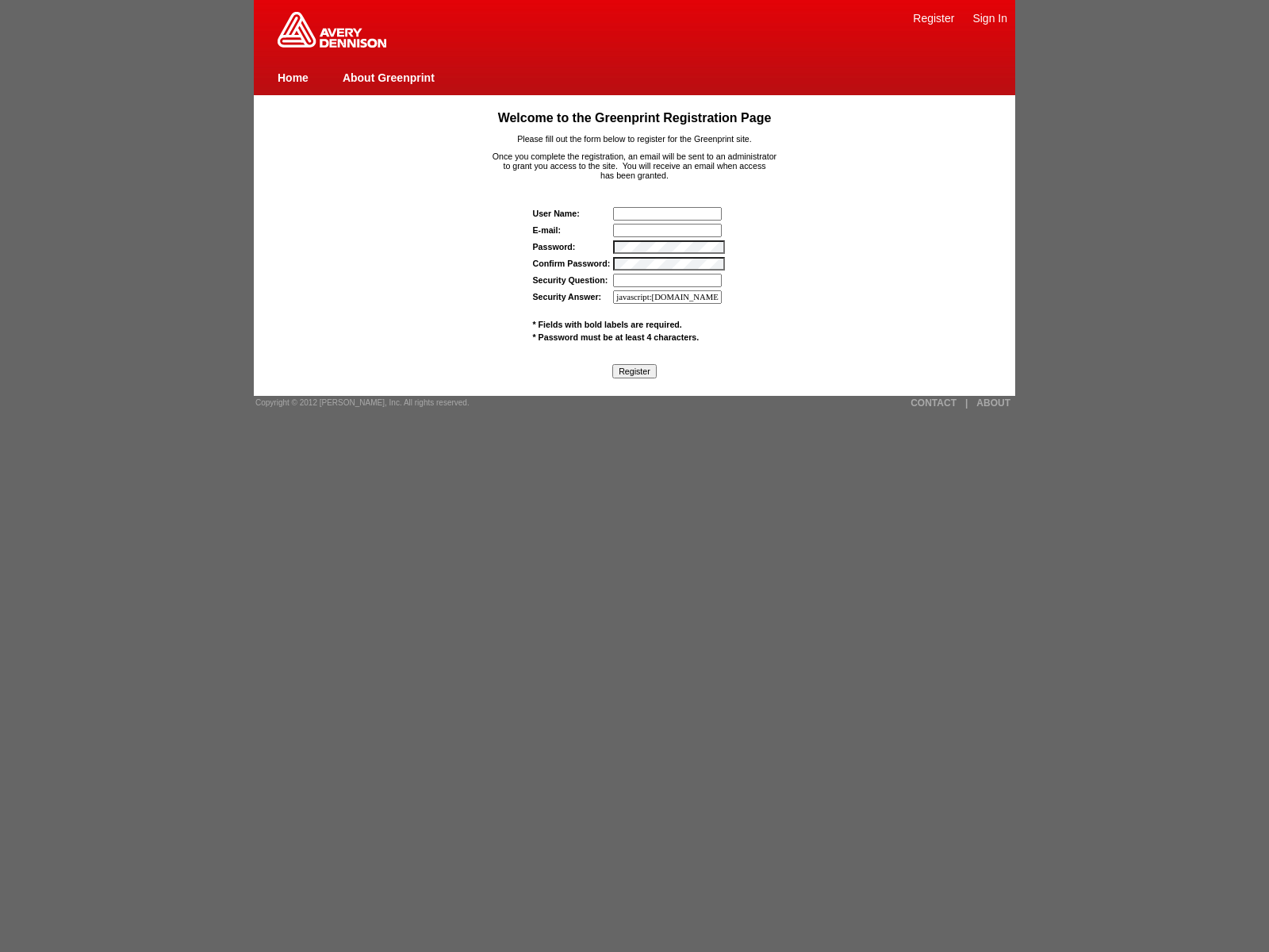
type input "javascript:window.top._tenable_wasscan_js_namespace_taint_tracer.log_execution_…"
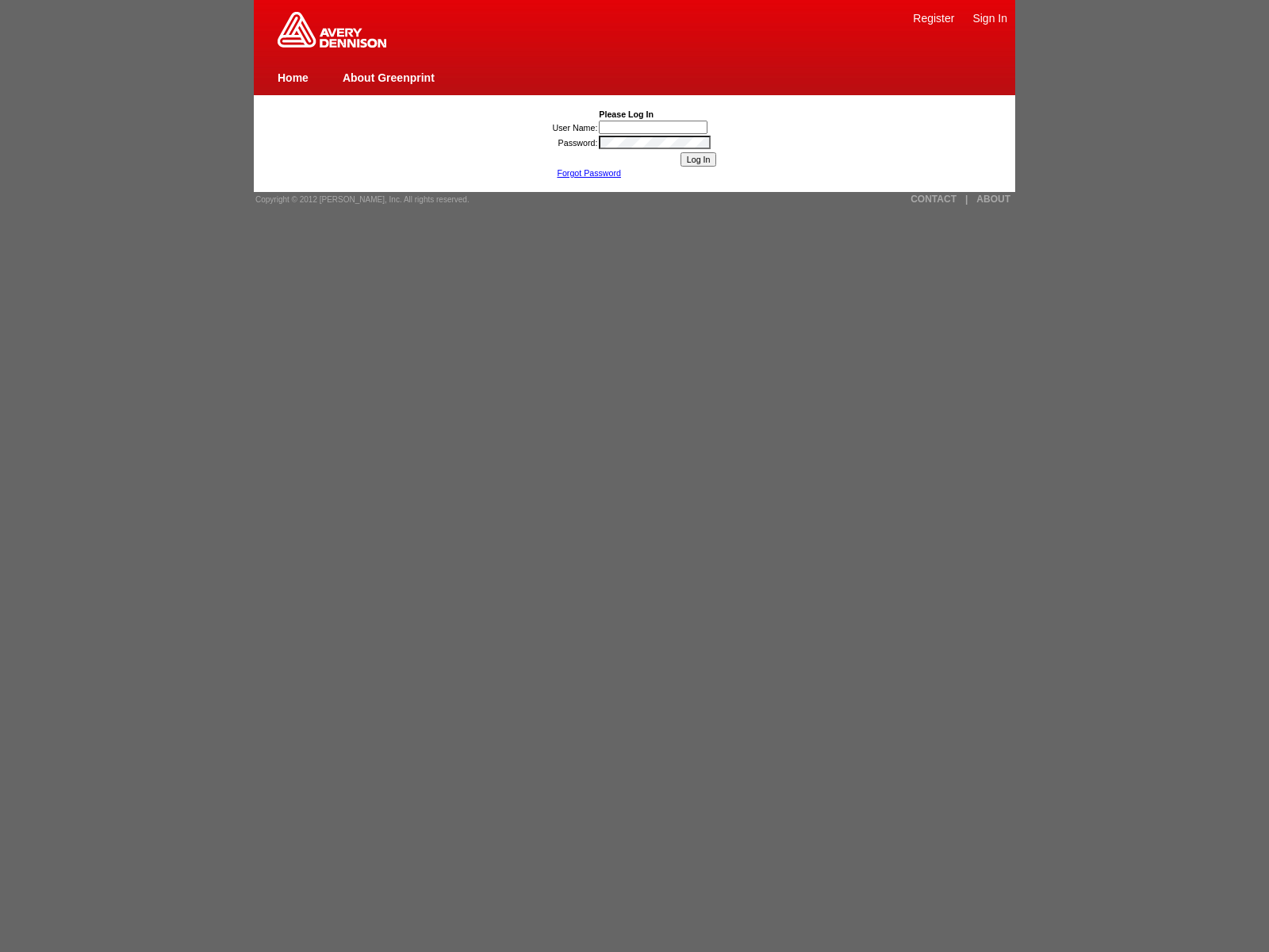
click at [387, 77] on link "About Greenprint" at bounding box center [388, 77] width 92 height 13
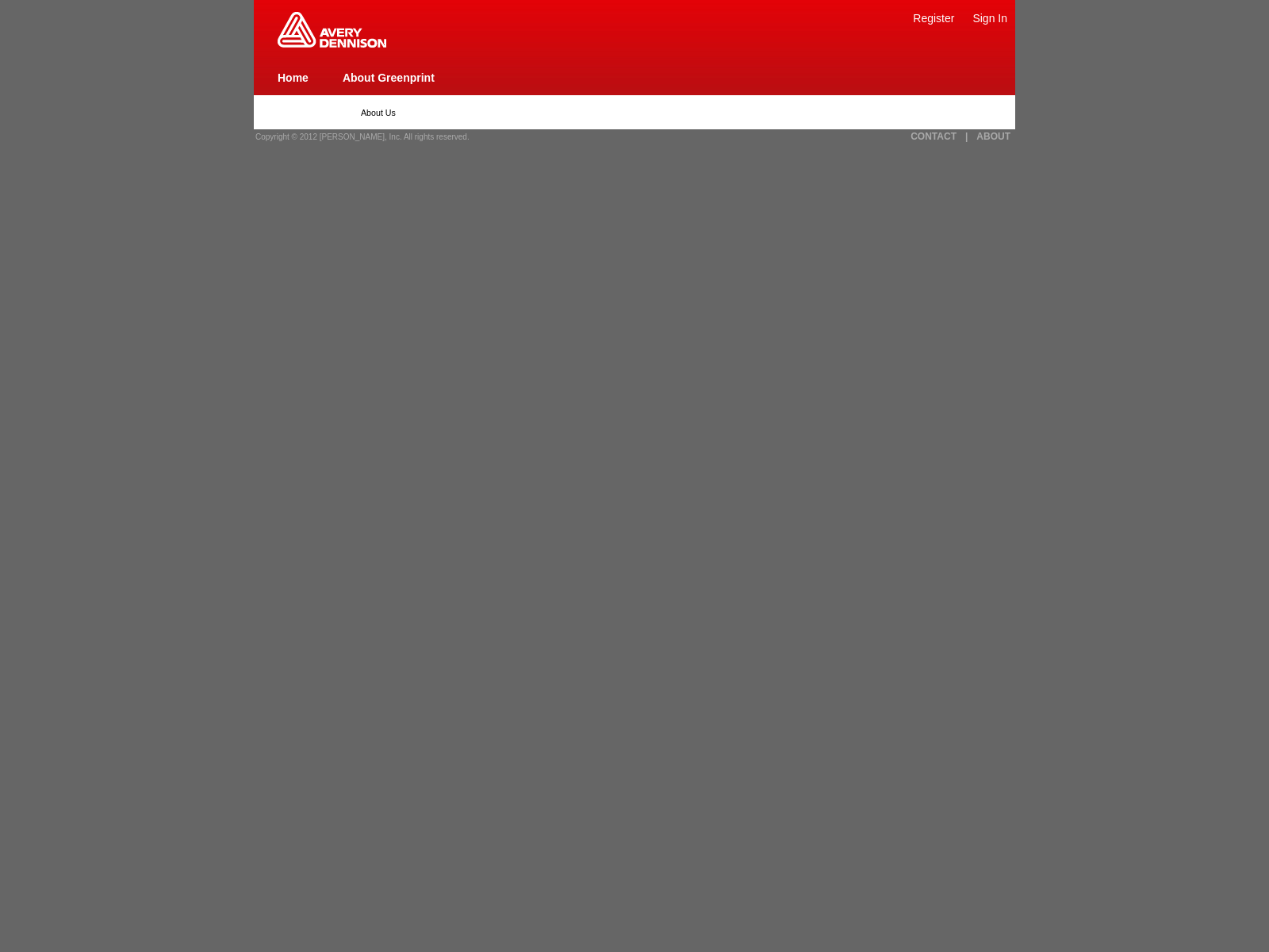
click at [332, 45] on img at bounding box center [332, 30] width 108 height 36
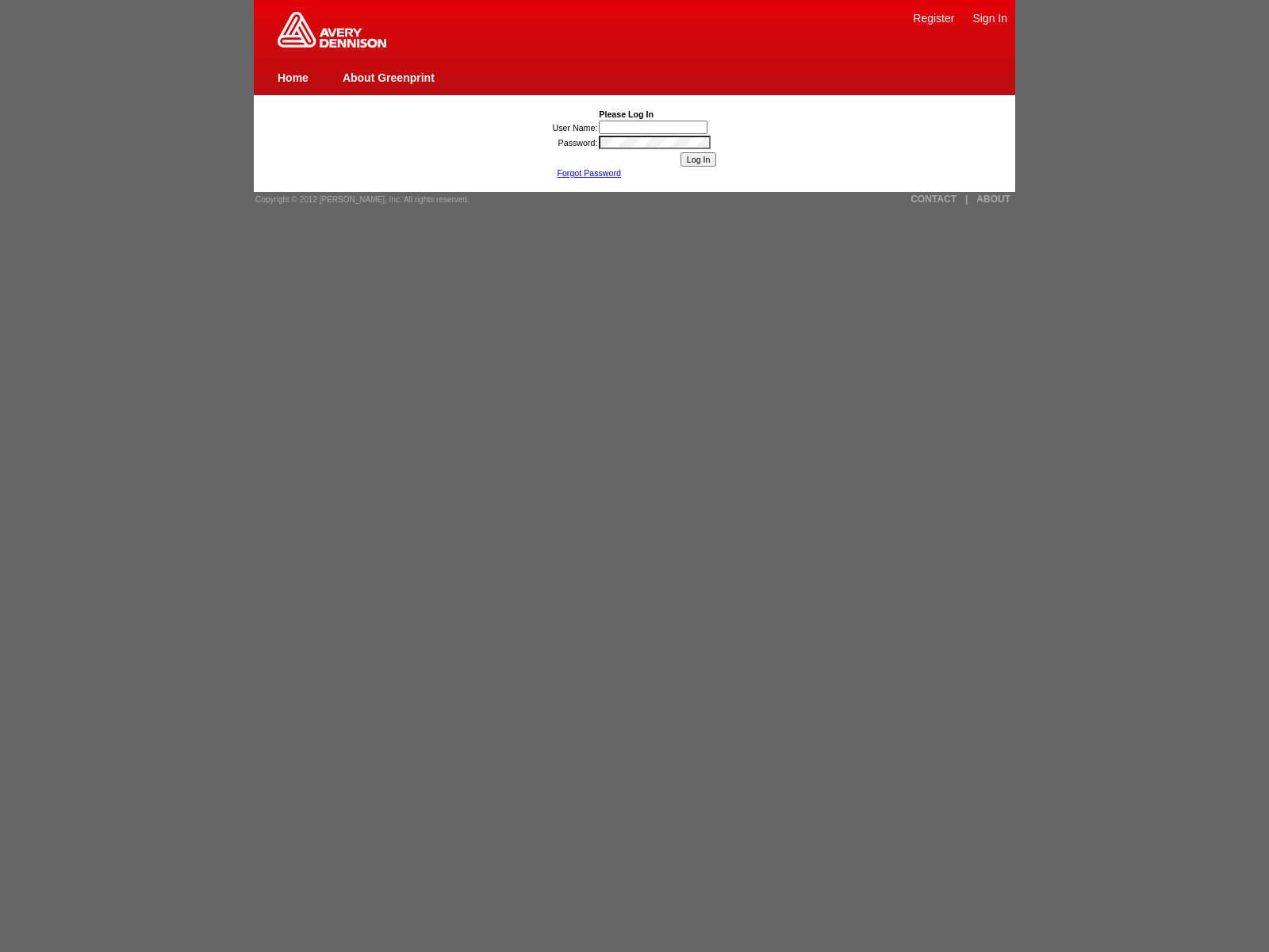
click at [387, 77] on link "About Greenprint" at bounding box center [388, 77] width 92 height 13
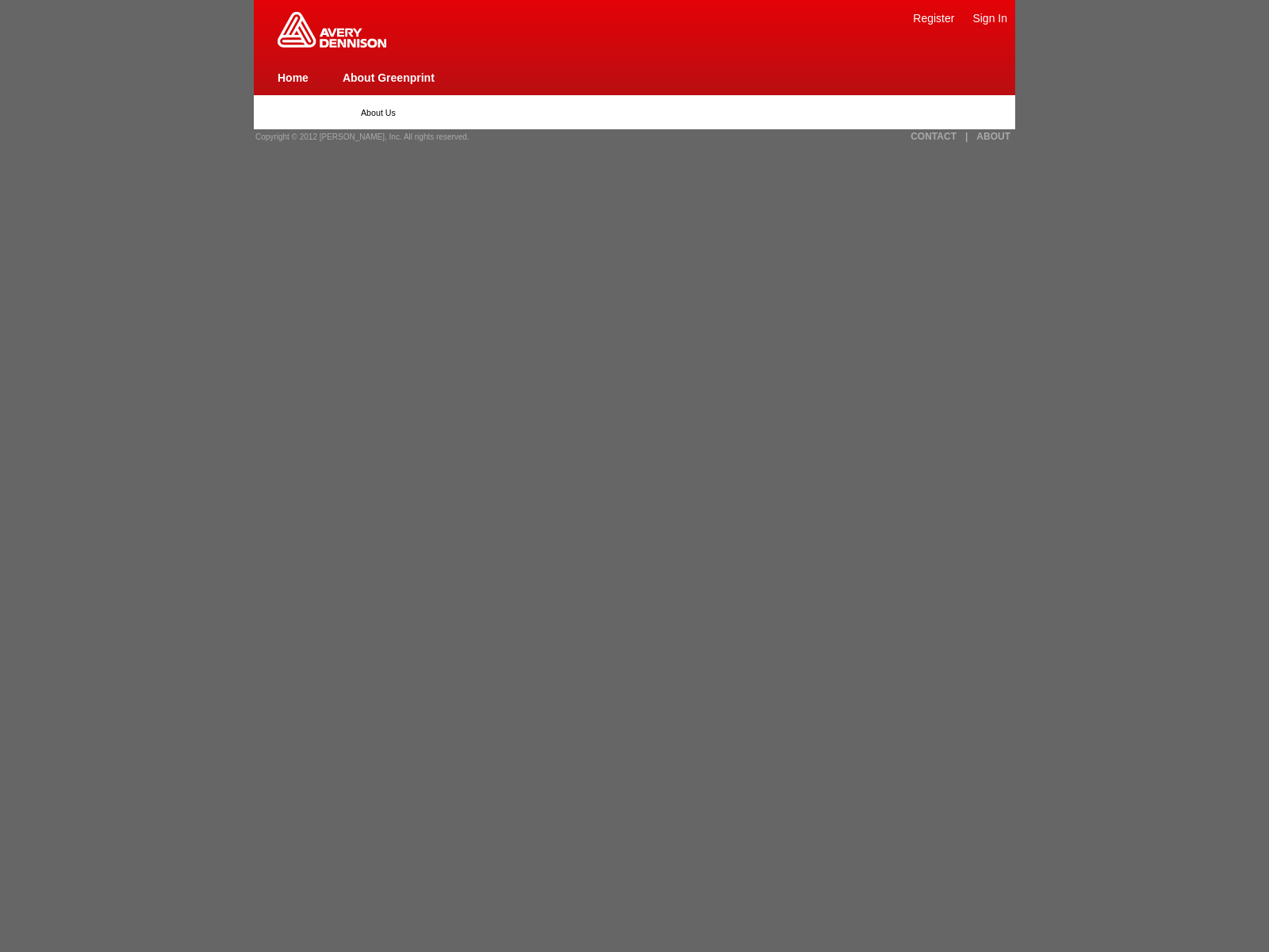
click at [357, 137] on span "Copyright © 2012 [PERSON_NAME], Inc. All rights reserved." at bounding box center [362, 137] width 214 height 9
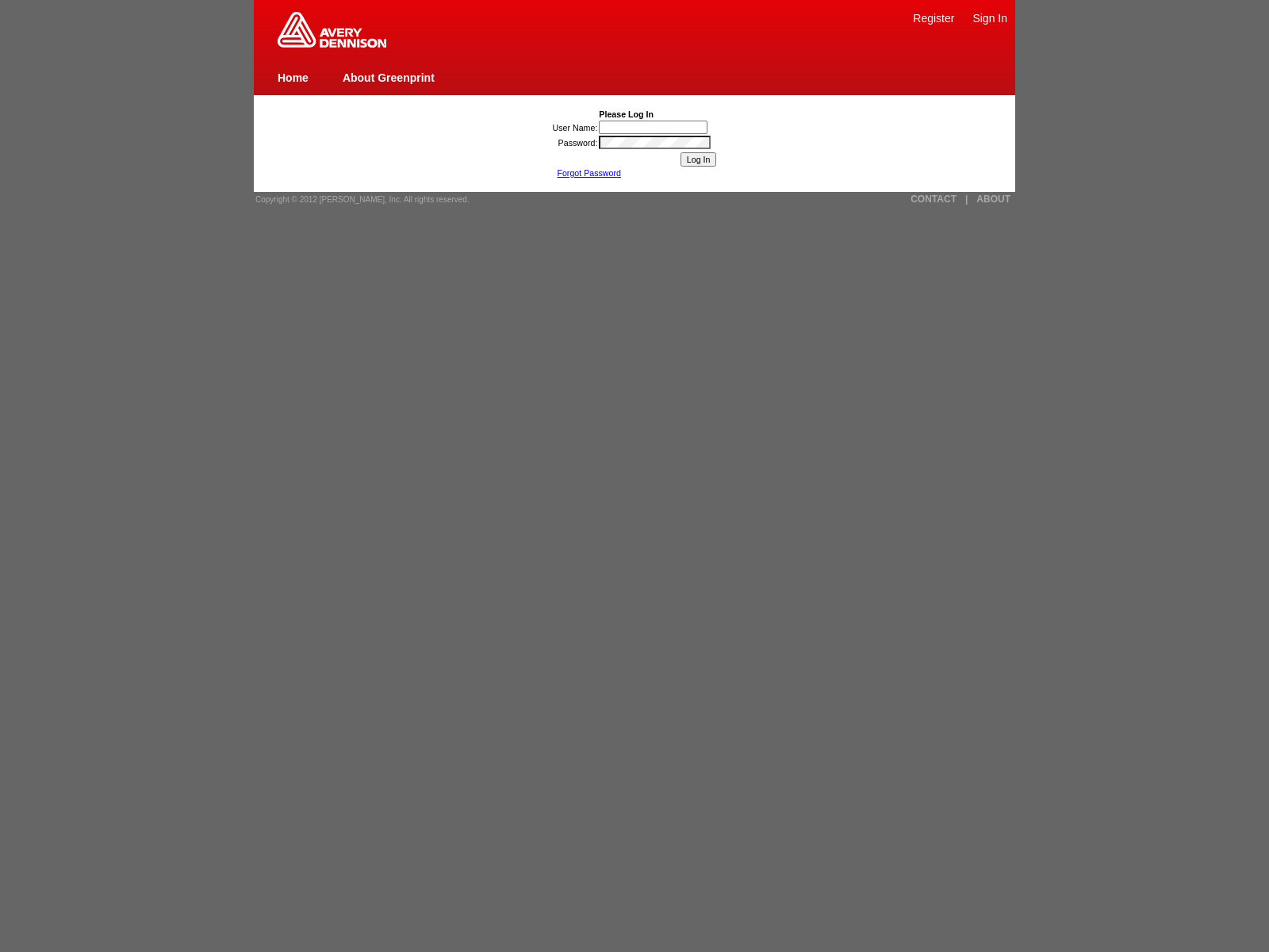
click at [332, 45] on img at bounding box center [332, 30] width 108 height 36
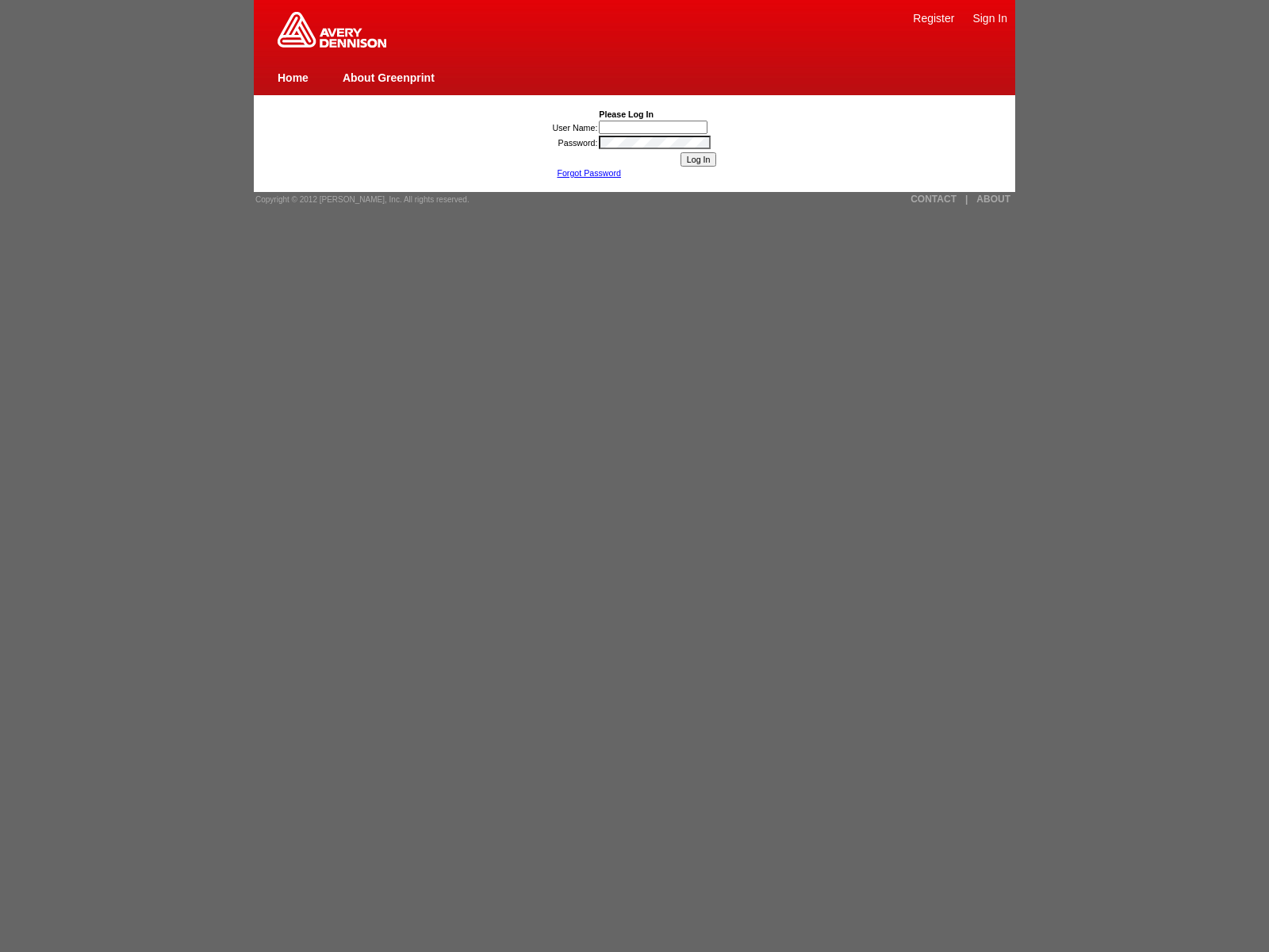
click at [332, 45] on img at bounding box center [332, 30] width 108 height 36
click at [387, 77] on link "About Greenprint" at bounding box center [388, 77] width 92 height 13
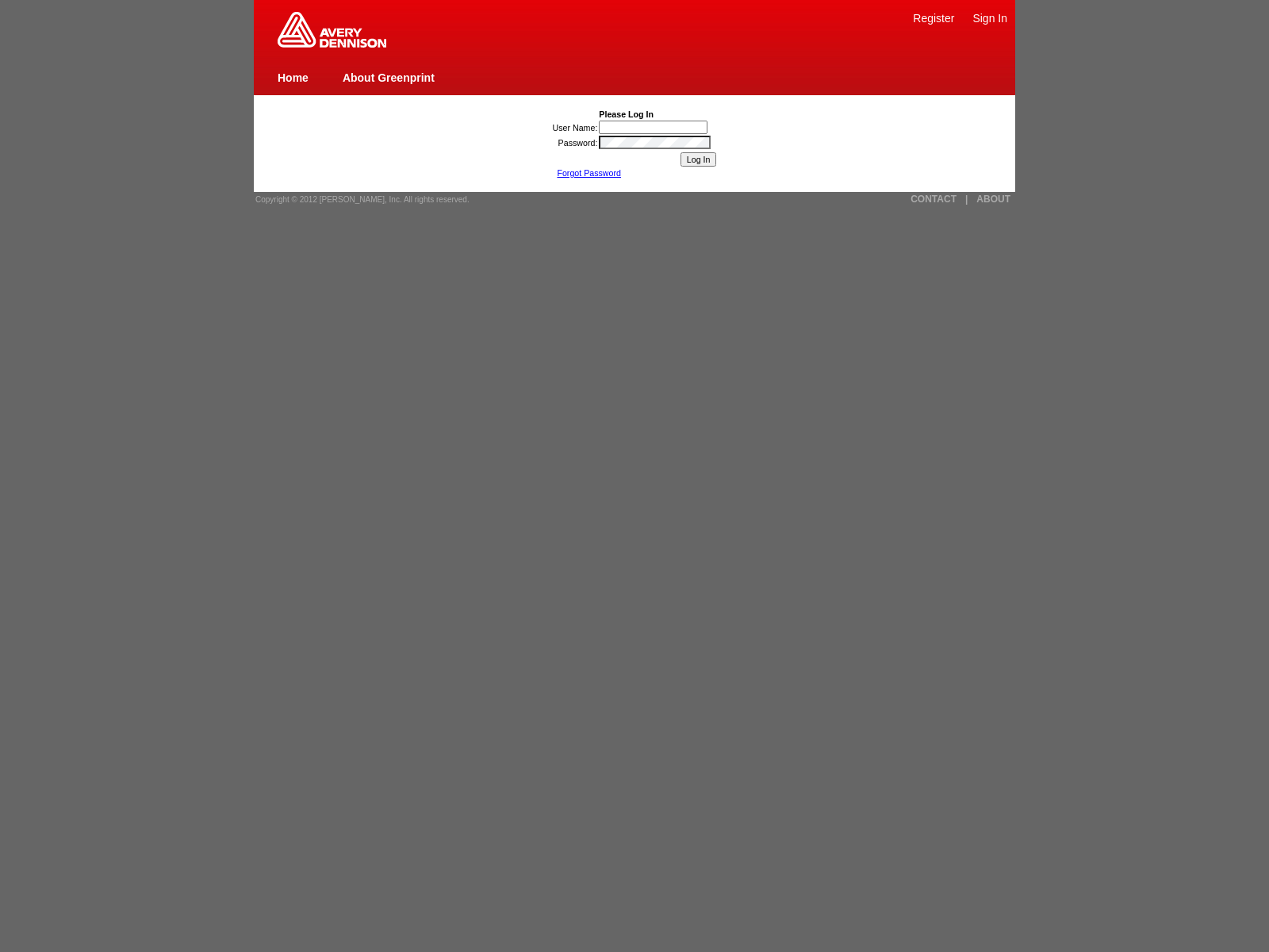
click at [387, 77] on link "About Greenprint" at bounding box center [388, 77] width 92 height 13
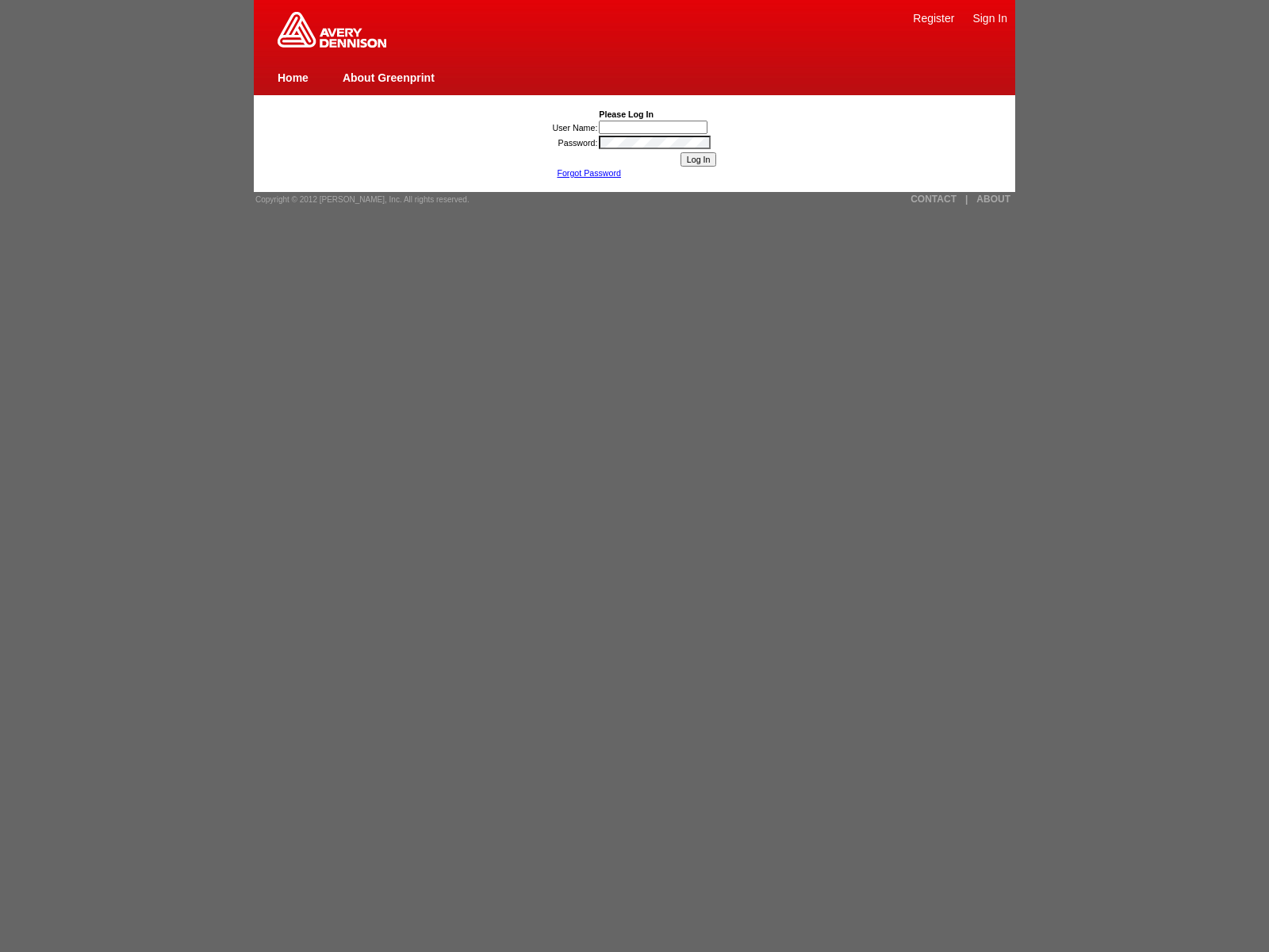
click at [387, 77] on link "About Greenprint" at bounding box center [388, 77] width 92 height 13
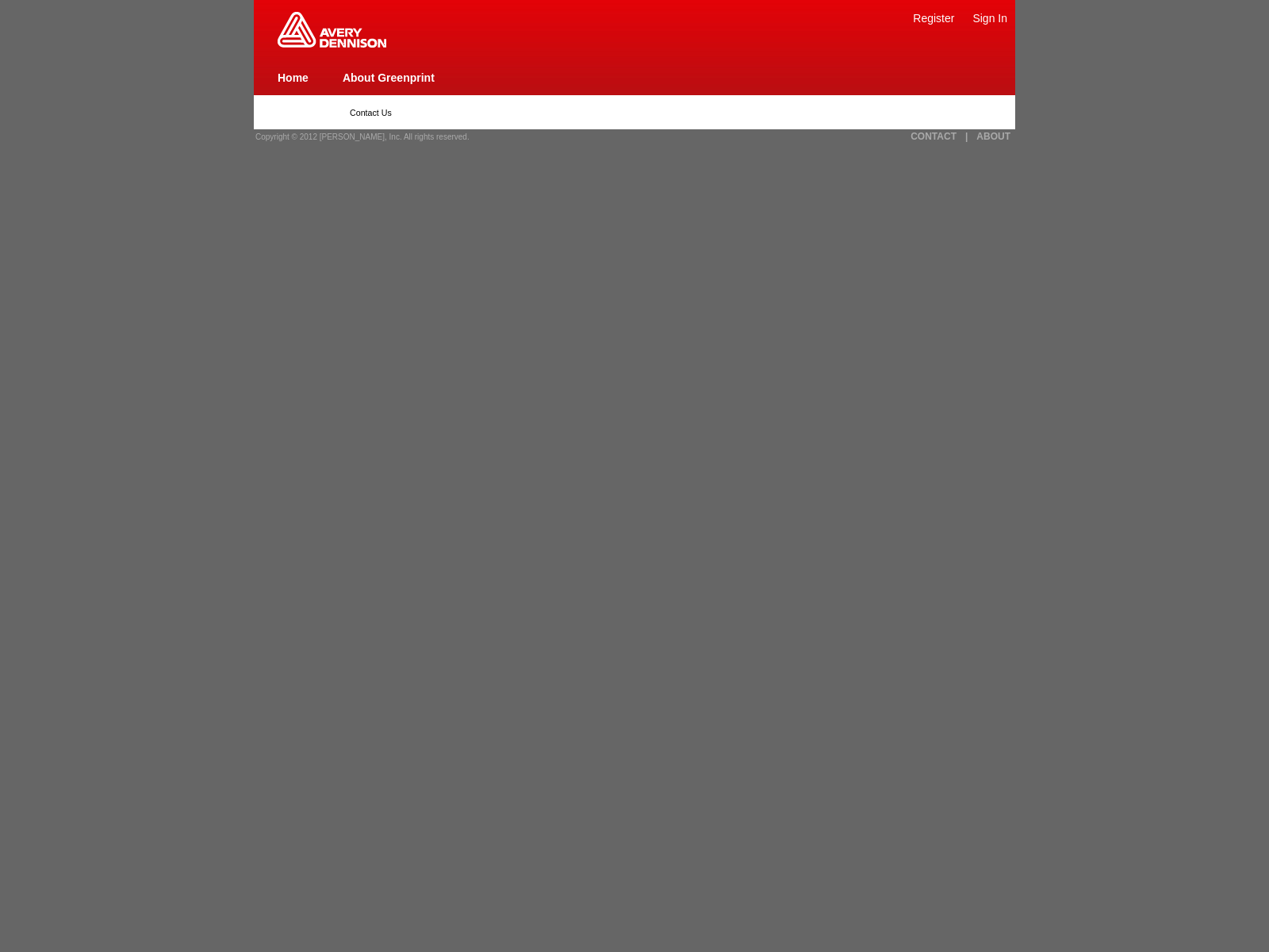
click at [933, 17] on link "Register" at bounding box center [933, 18] width 41 height 13
click at [933, 137] on link "CONTACT" at bounding box center [934, 136] width 46 height 11
